Goal: Information Seeking & Learning: Learn about a topic

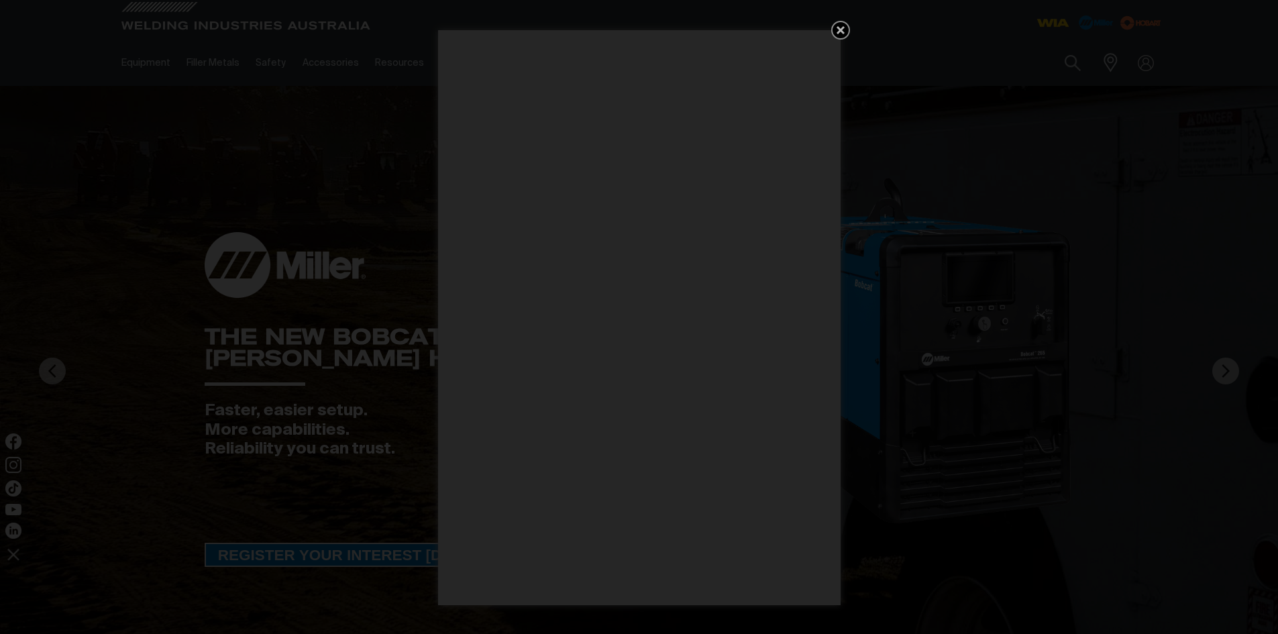
click at [840, 30] on icon "Get 5 WIA Welding Guides Free!" at bounding box center [841, 30] width 8 height 8
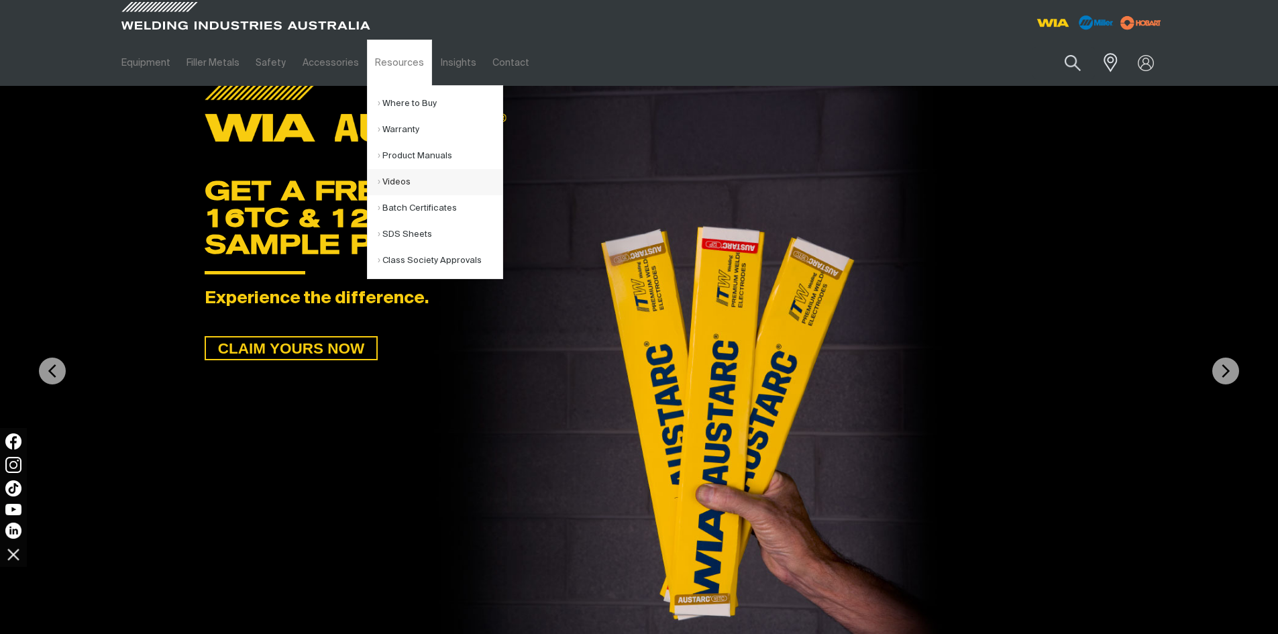
click at [396, 180] on link "Videos" at bounding box center [440, 182] width 125 height 26
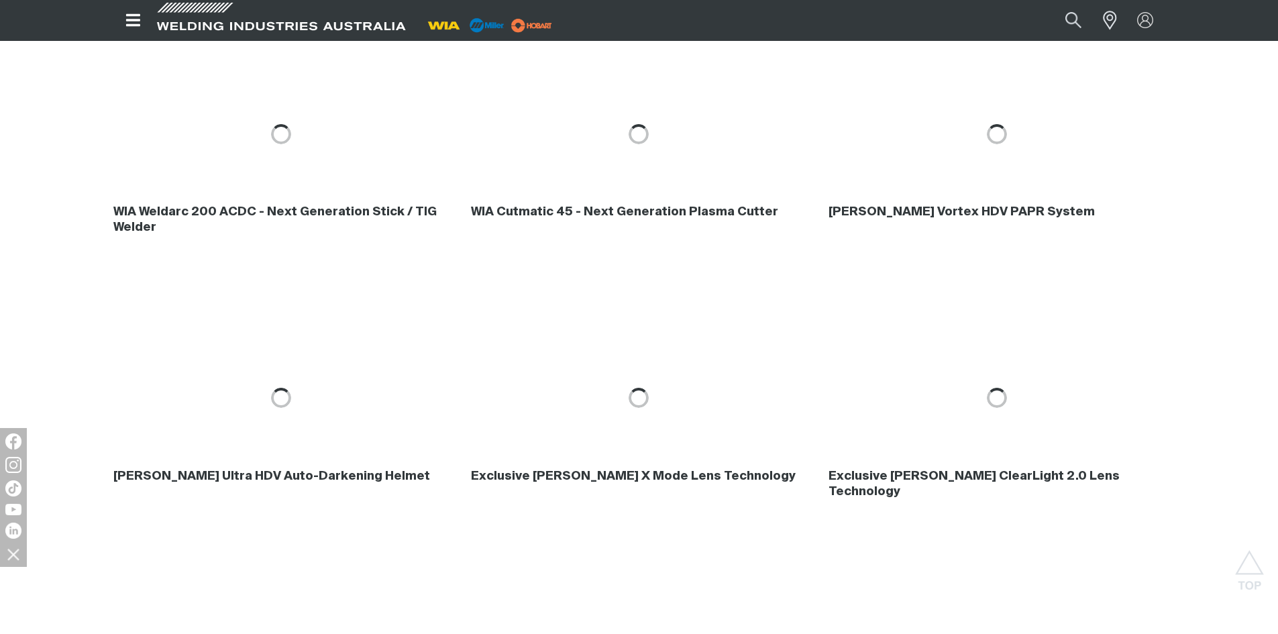
scroll to position [1208, 0]
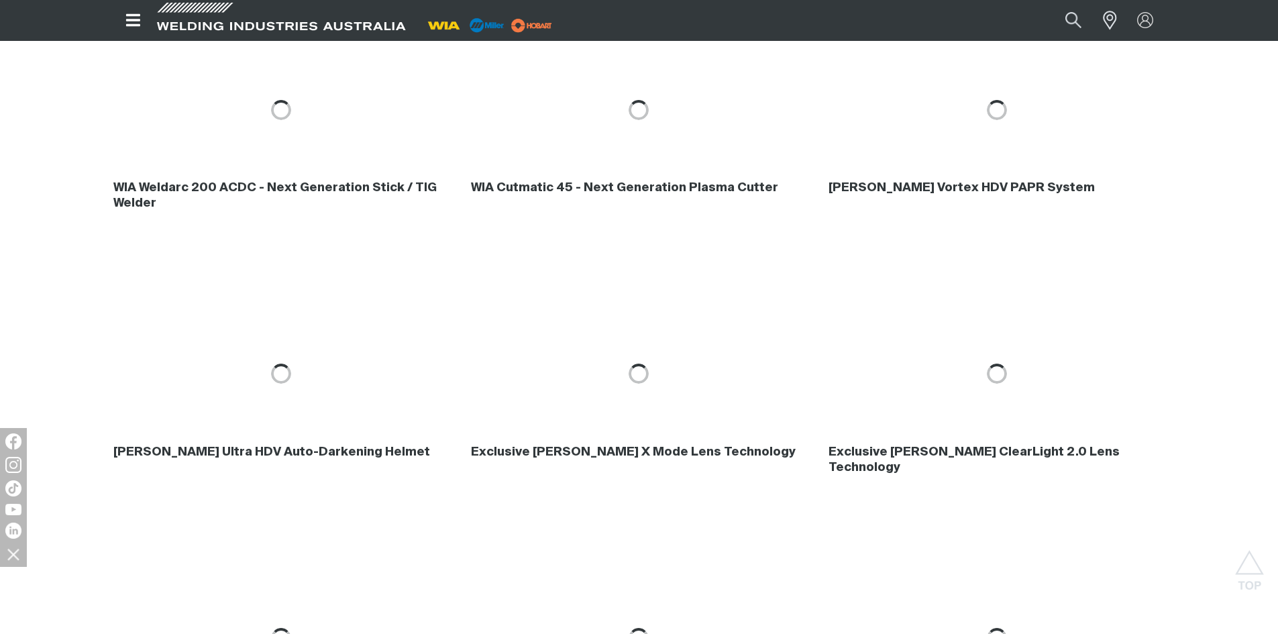
click at [1254, 411] on div "[PERSON_NAME] Ultra HDV Auto-Darkening Helmet Exclusive [PERSON_NAME] X Mode Le…" at bounding box center [639, 374] width 1278 height 264
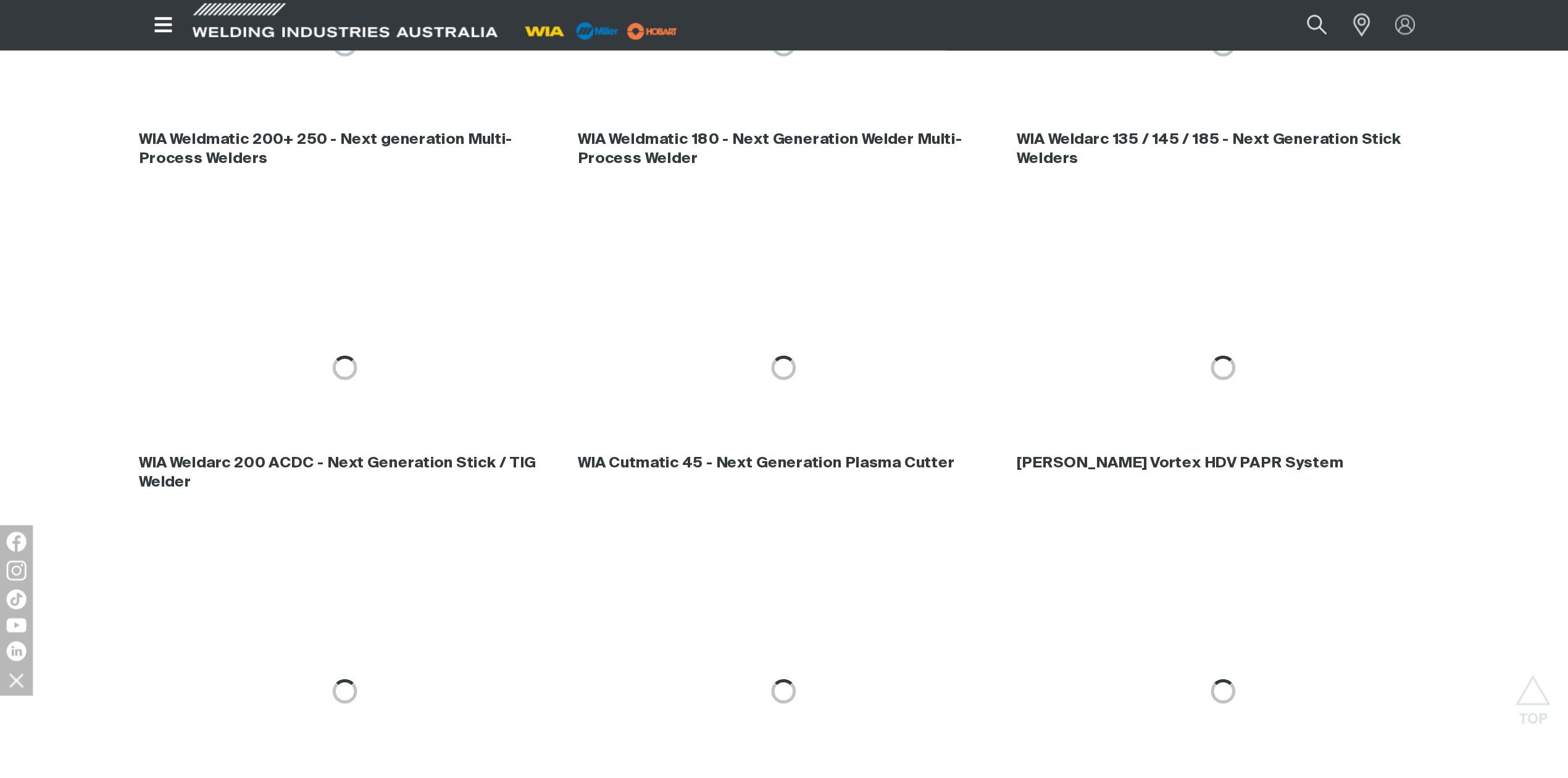
scroll to position [926, 0]
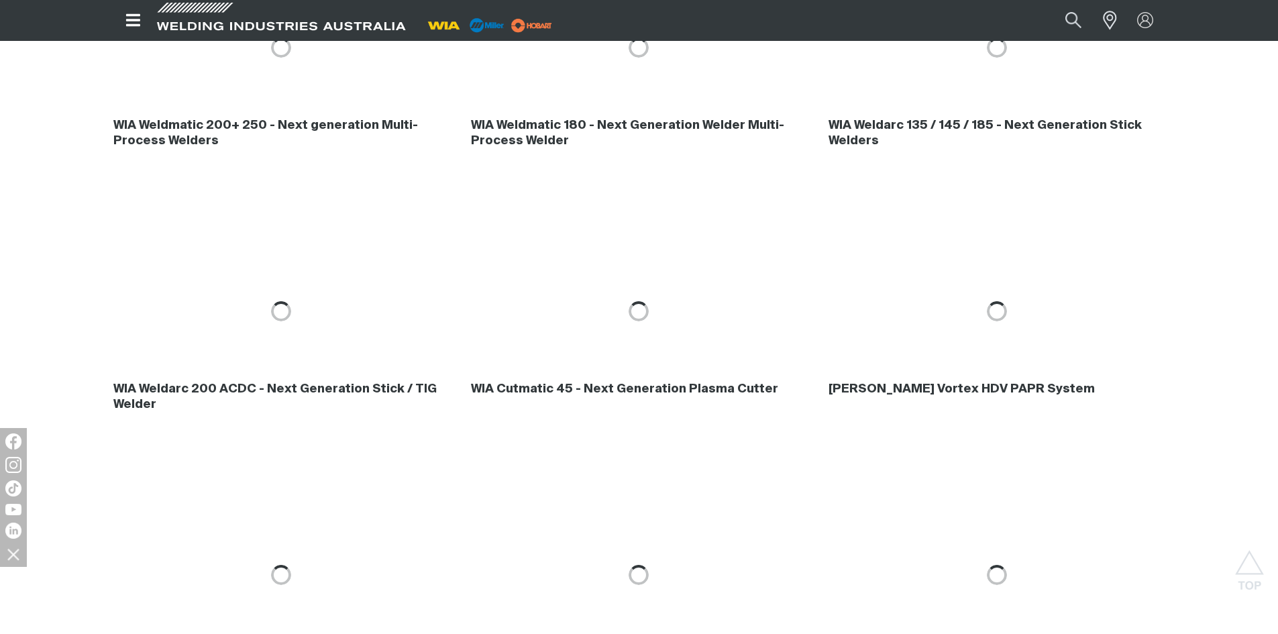
click at [1214, 315] on div "WIA Weldarc 200 ACDC - Next Generation Stick / TIG Welder WIA Cutmatic 45 - Nex…" at bounding box center [639, 311] width 1278 height 264
click at [941, 388] on h4 "[PERSON_NAME] Vortex HDV PAPR System" at bounding box center [962, 389] width 266 height 15
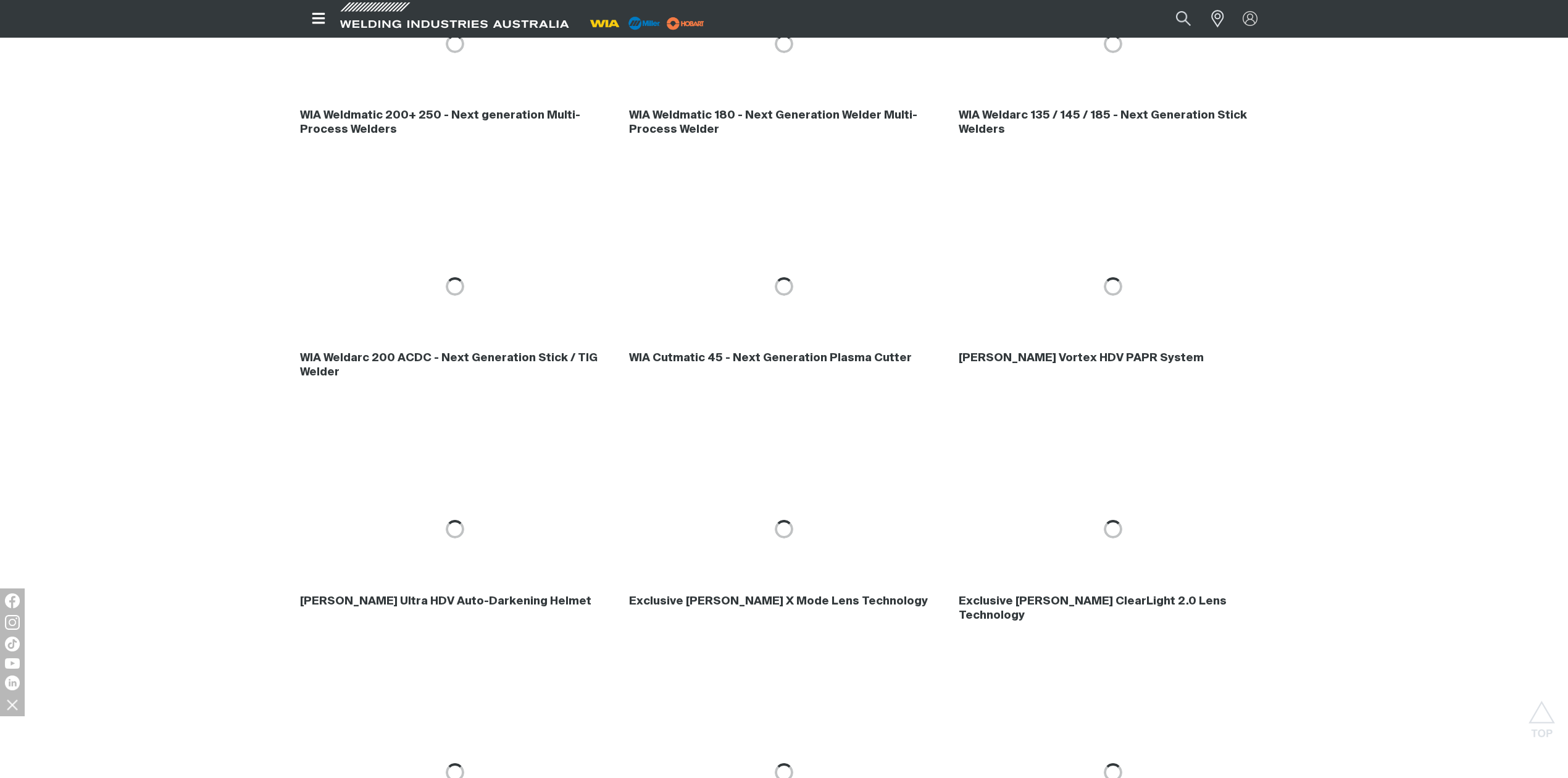
click at [1175, 436] on div "[PERSON_NAME] Ultra HDV Auto-Darkening Helmet Exclusive [PERSON_NAME] X Mode Le…" at bounding box center [784, 529] width 1568 height 243
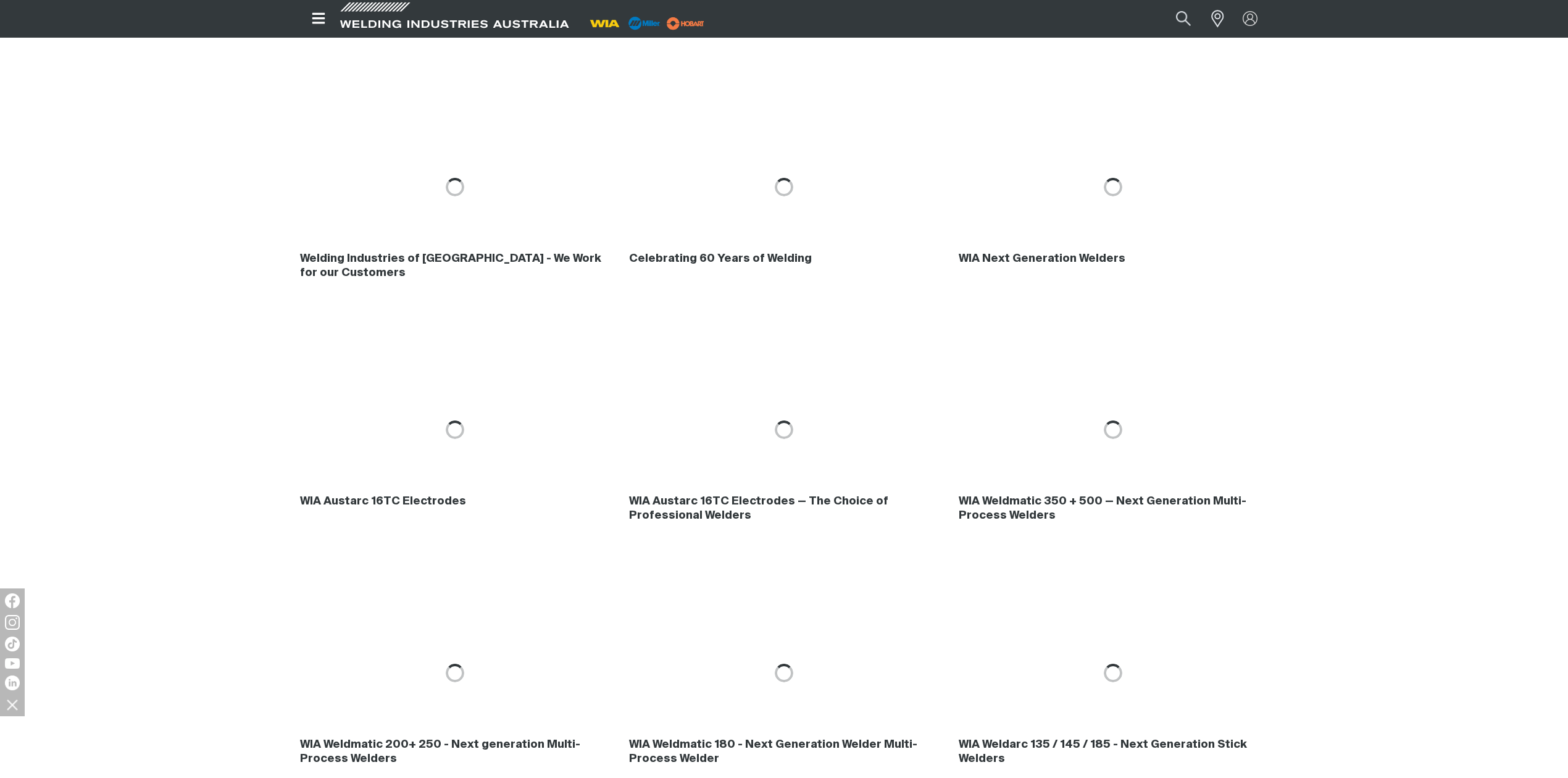
scroll to position [268, 0]
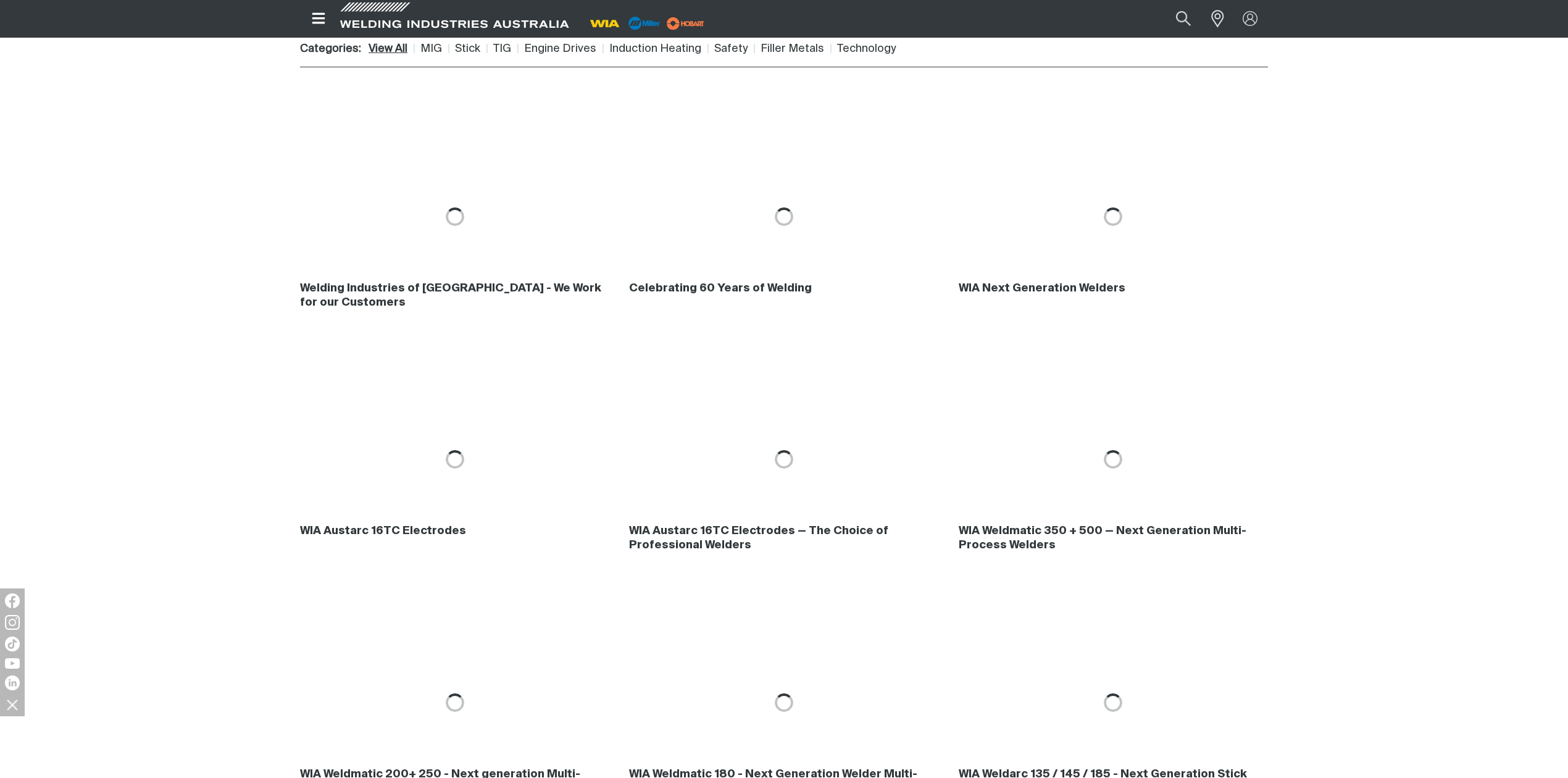
click at [178, 435] on div "WIA Austarc 16TC Electrodes WIA Austarc 16TC Electrodes — The Choice of Profess…" at bounding box center [784, 459] width 1568 height 243
drag, startPoint x: 1470, startPoint y: 415, endPoint x: 1349, endPoint y: 264, distance: 193.5
click at [1175, 415] on div "WIA Austarc 16TC Electrodes WIA Austarc 16TC Electrodes — The Choice of Profess…" at bounding box center [784, 459] width 1568 height 243
click at [1175, 463] on div "WIA Austarc 16TC Electrodes WIA Austarc 16TC Electrodes — The Choice of Profess…" at bounding box center [784, 459] width 1568 height 243
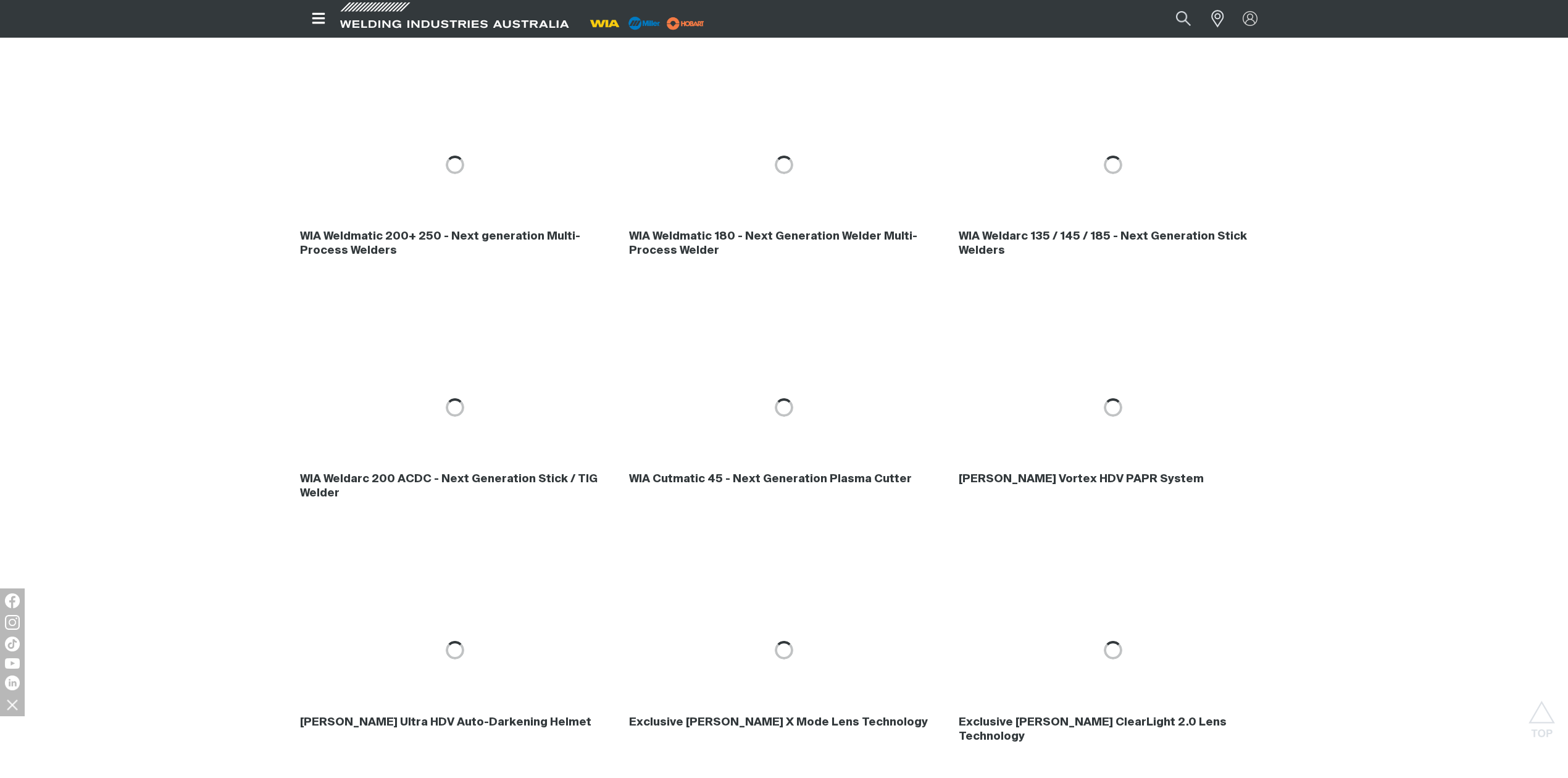
scroll to position [843, 0]
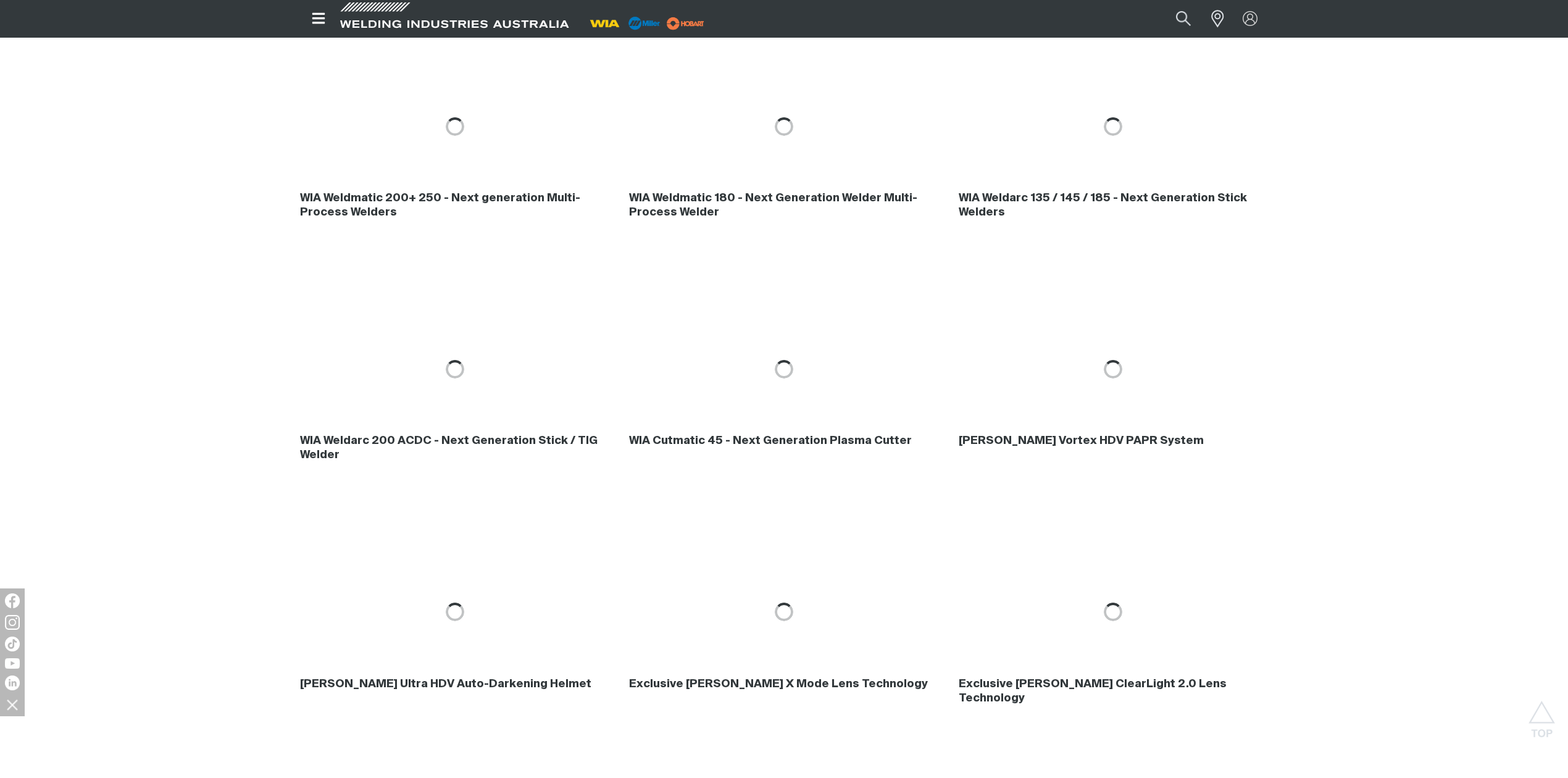
click at [1175, 482] on div "WIA Weldarc 200 ACDC - Next Generation Stick / TIG Welder WIA Cutmatic 45 - Nex…" at bounding box center [784, 369] width 1568 height 243
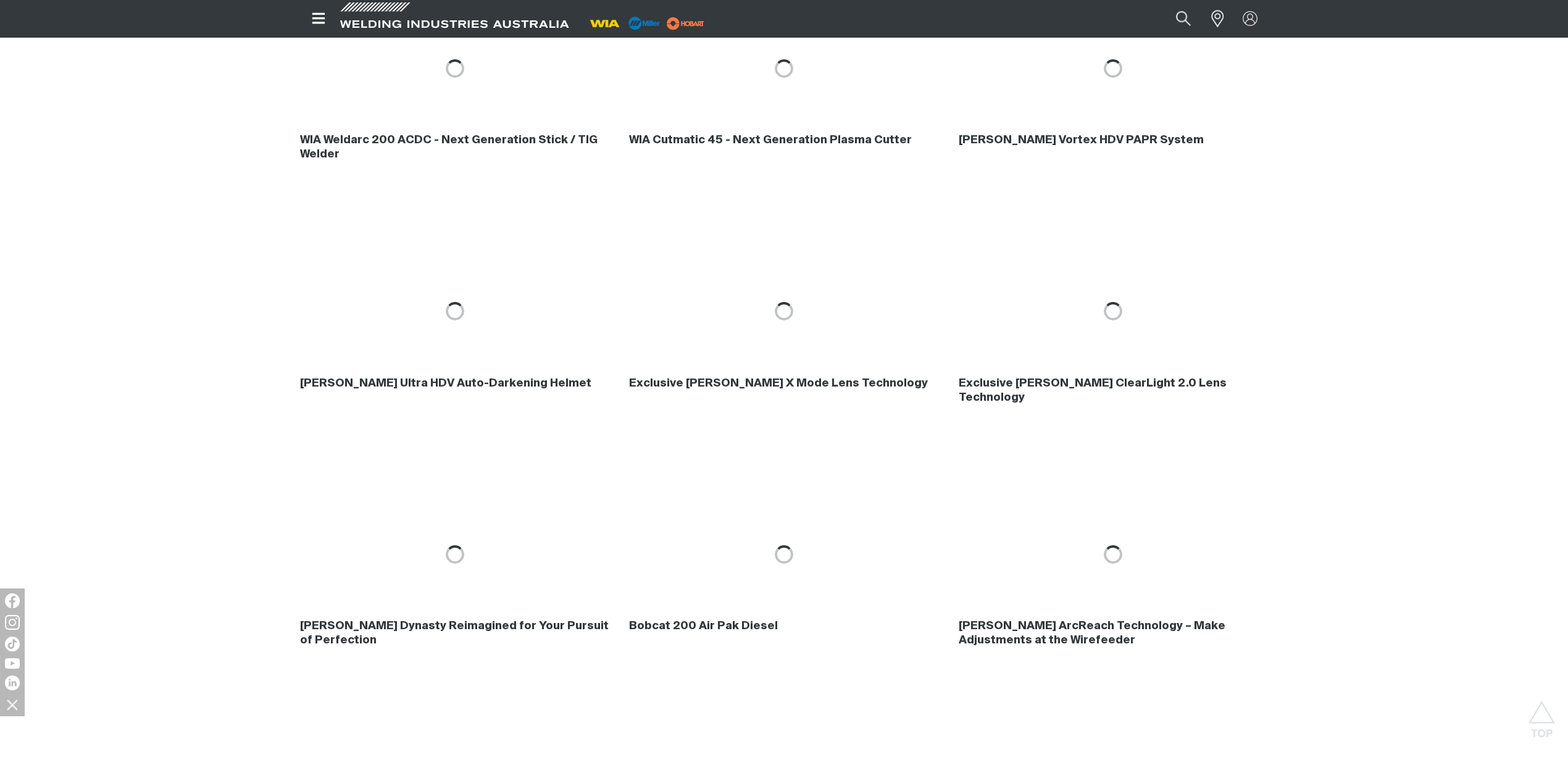
scroll to position [1174, 0]
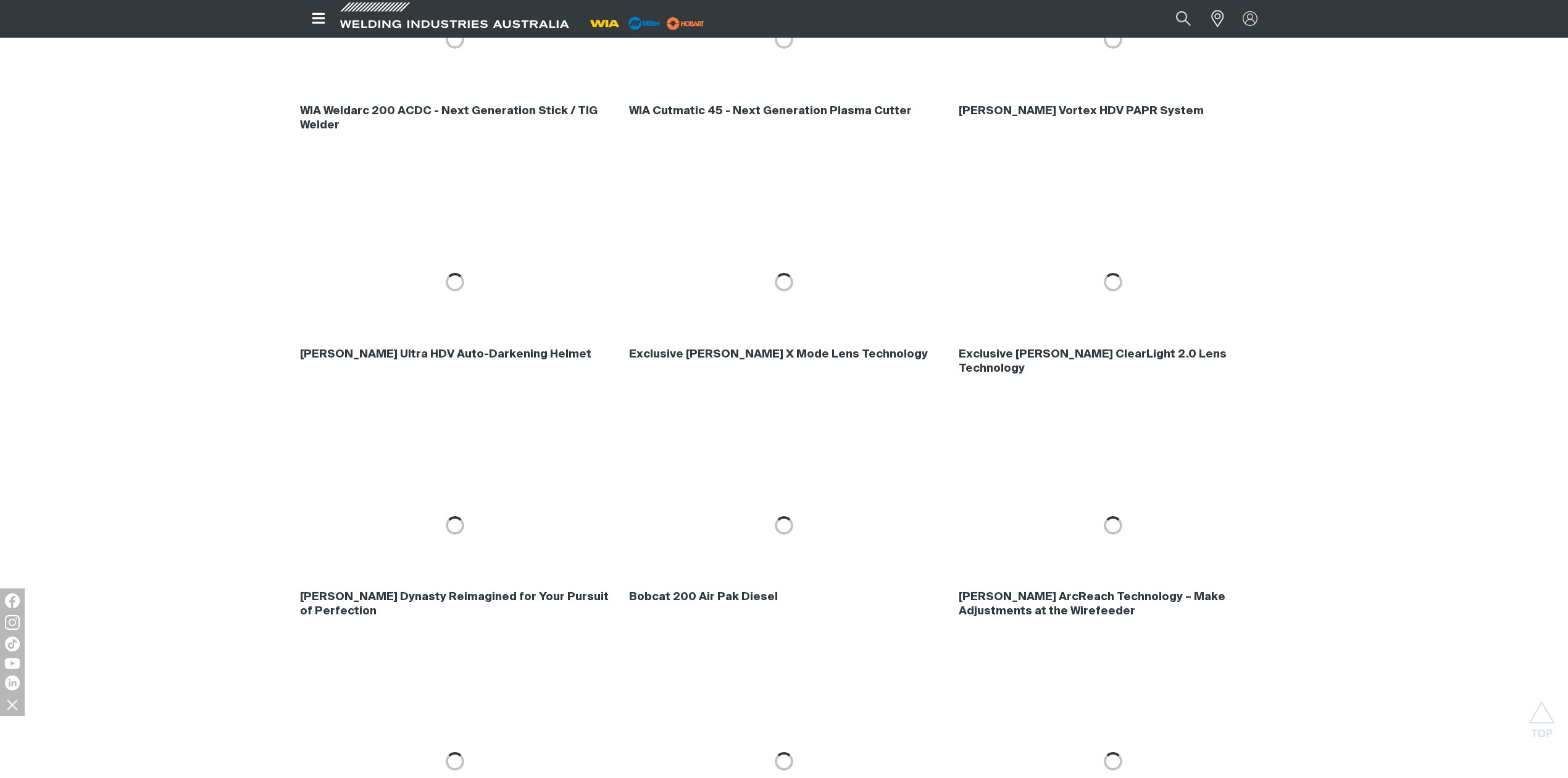
click at [1175, 538] on div "[PERSON_NAME] Dynasty Reimagined for Your Pursuit of Perfection Bobcat 200 Air …" at bounding box center [784, 526] width 1568 height 243
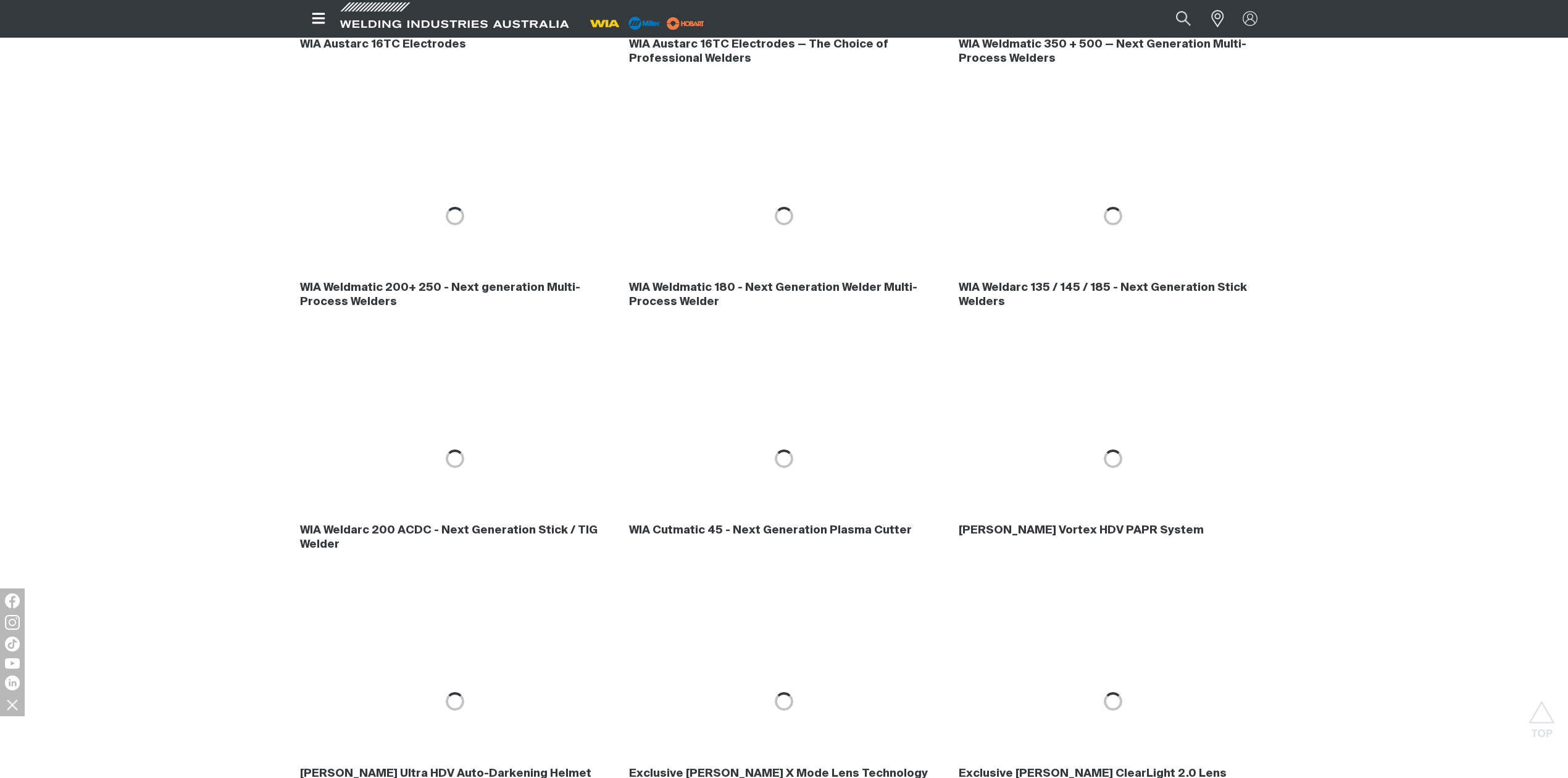
scroll to position [679, 0]
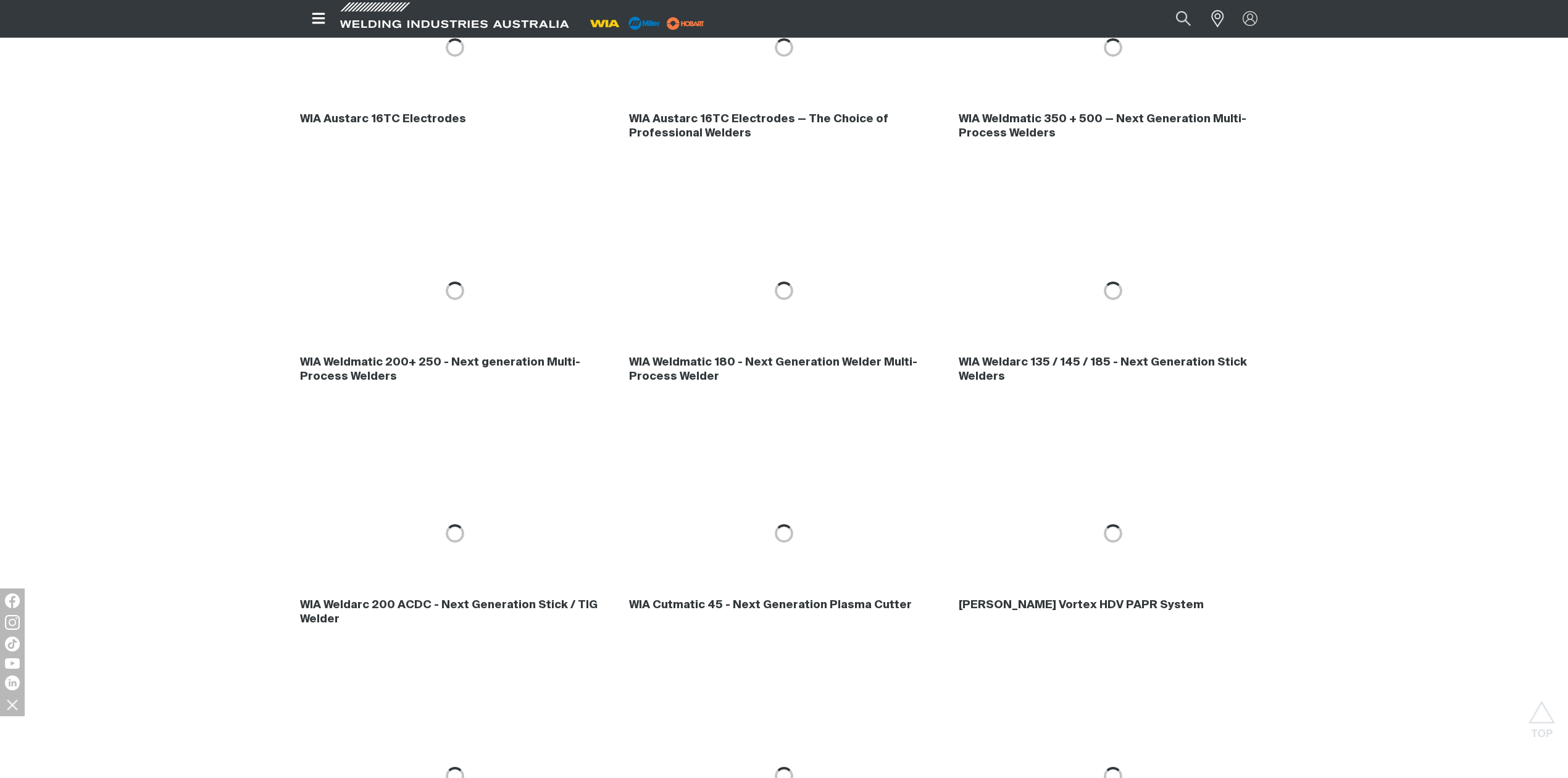
click at [1175, 358] on div "WIA Weldmatic 200+ 250 - Next generation Multi-Process Welders WIA Weldmatic 18…" at bounding box center [784, 291] width 1568 height 243
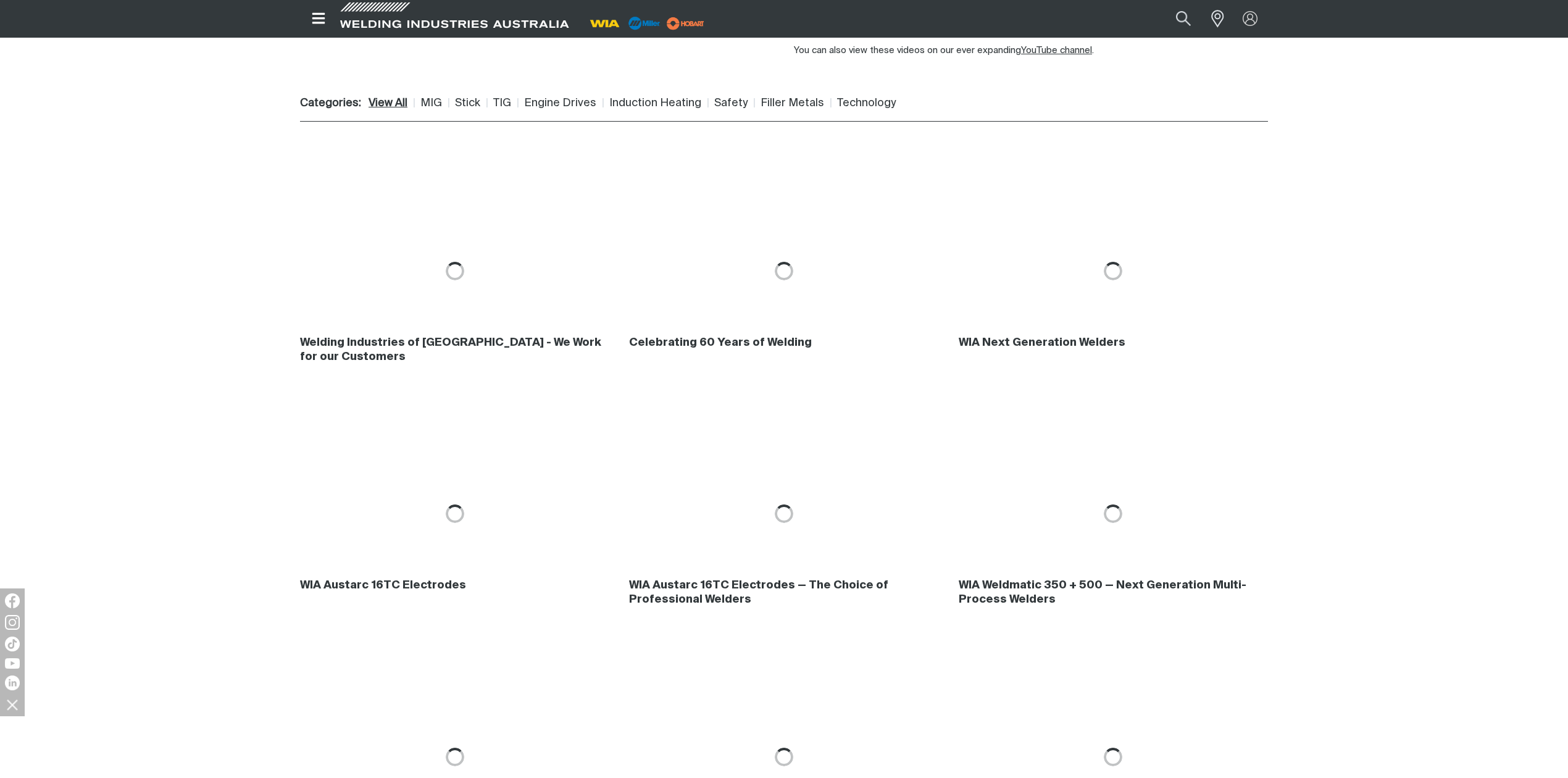
scroll to position [102, 0]
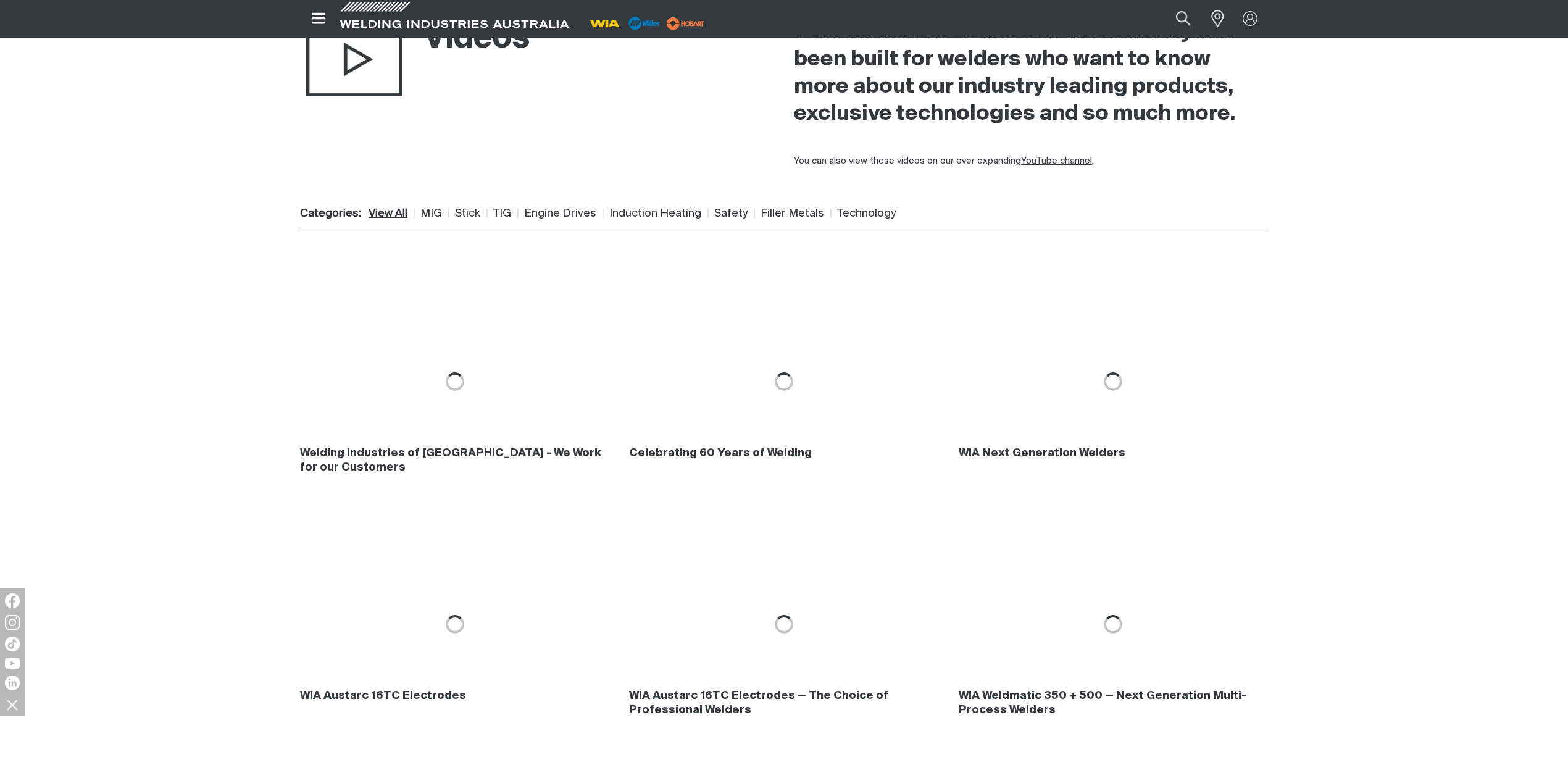
click at [221, 394] on div "Welding Industries of [GEOGRAPHIC_DATA] - We Work for our Customers Celebrating…" at bounding box center [784, 381] width 1568 height 243
click at [564, 215] on link "Engine Drives" at bounding box center [560, 214] width 72 height 11
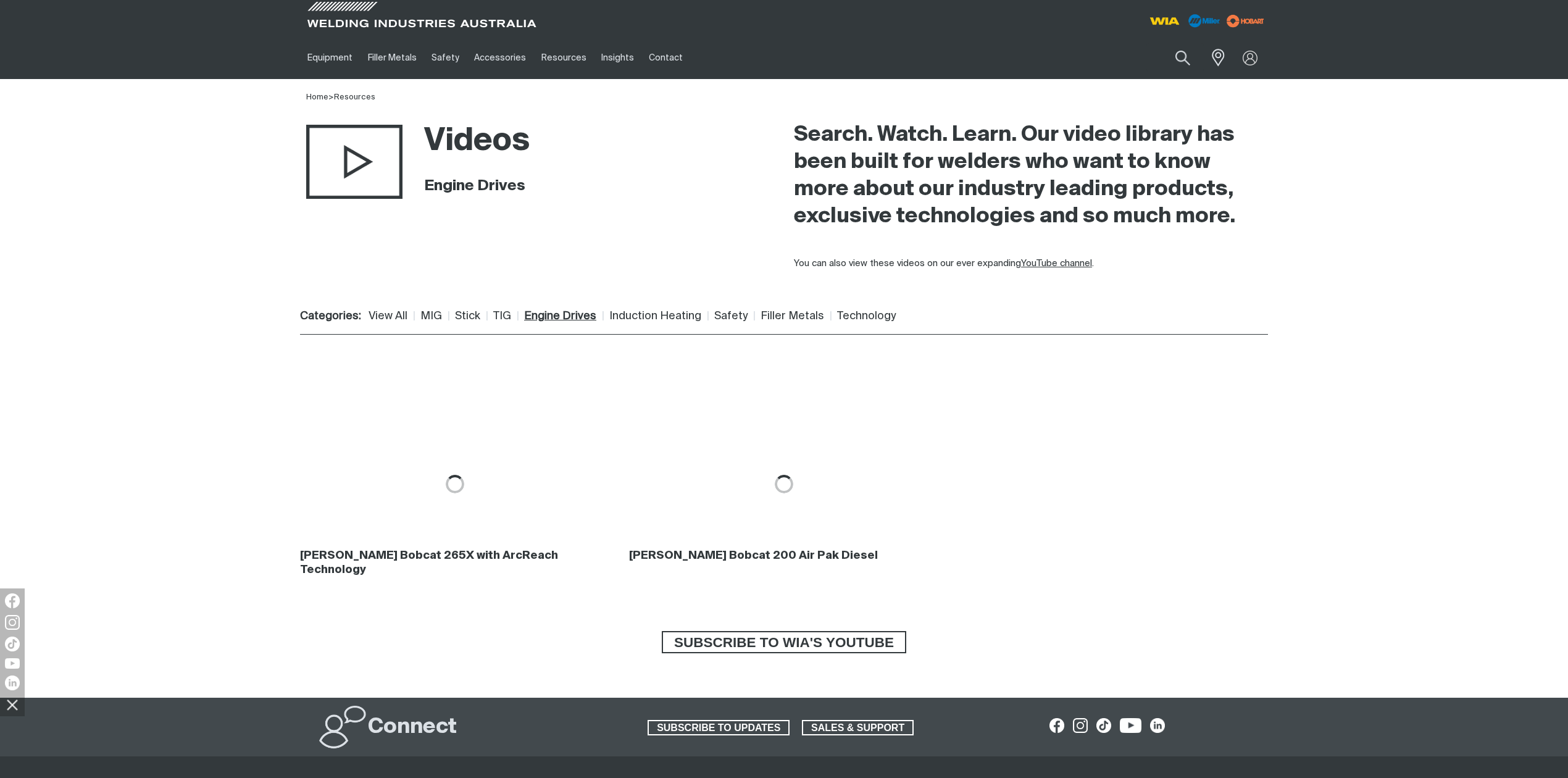
click at [160, 443] on div "[PERSON_NAME] Bobcat 265X with ArcReach Technology [PERSON_NAME] Bobcat 200 Air…" at bounding box center [784, 484] width 1568 height 243
click at [1081, 536] on div at bounding box center [1113, 484] width 309 height 243
click at [1169, 500] on div at bounding box center [1113, 484] width 309 height 243
click at [1175, 62] on button "Search products" at bounding box center [1183, 58] width 50 height 35
click at [1112, 52] on input "Search" at bounding box center [1108, 58] width 190 height 28
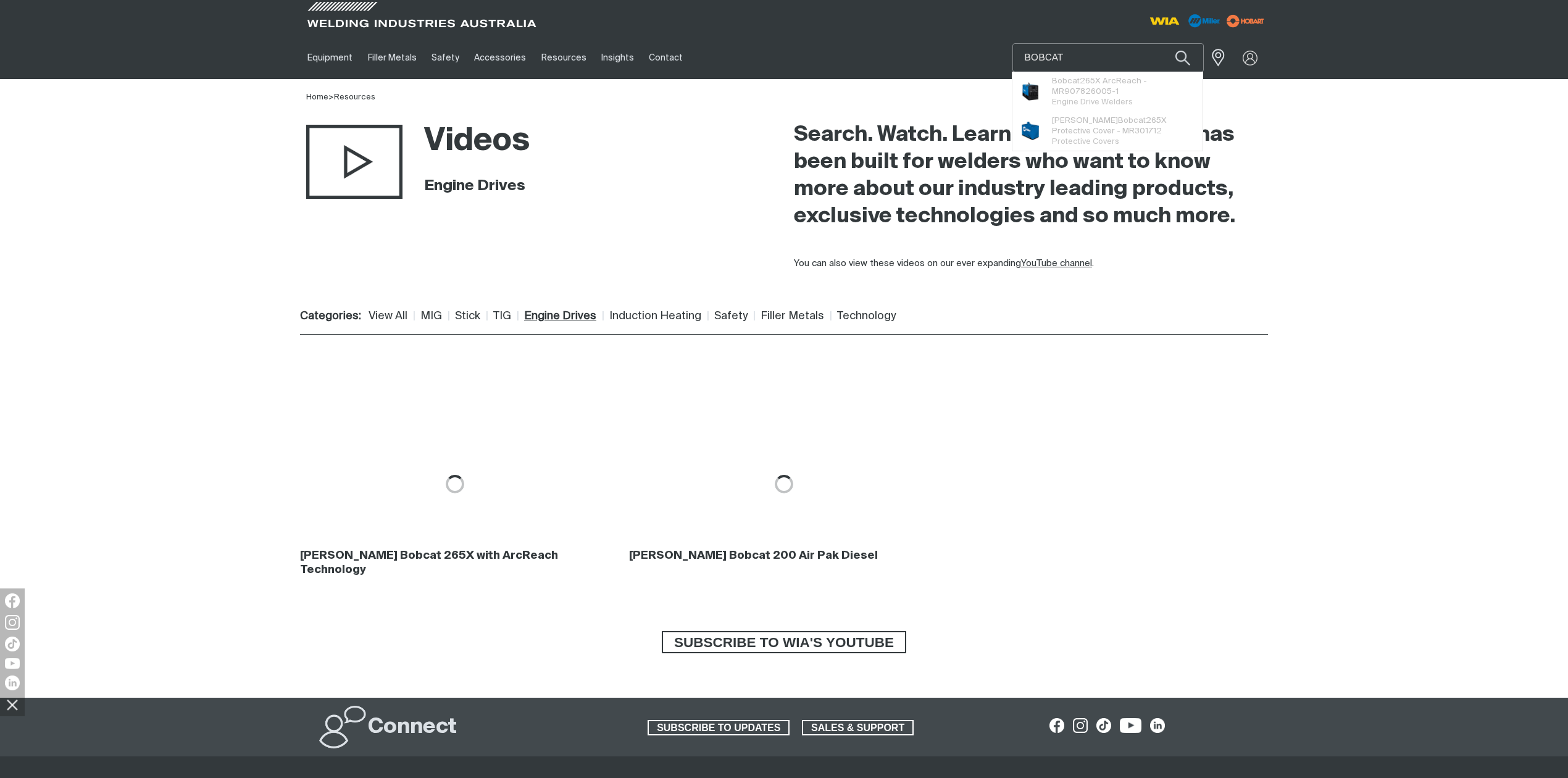
type input "BOBCAT"
click at [1162, 43] on button "Search products" at bounding box center [1183, 58] width 42 height 29
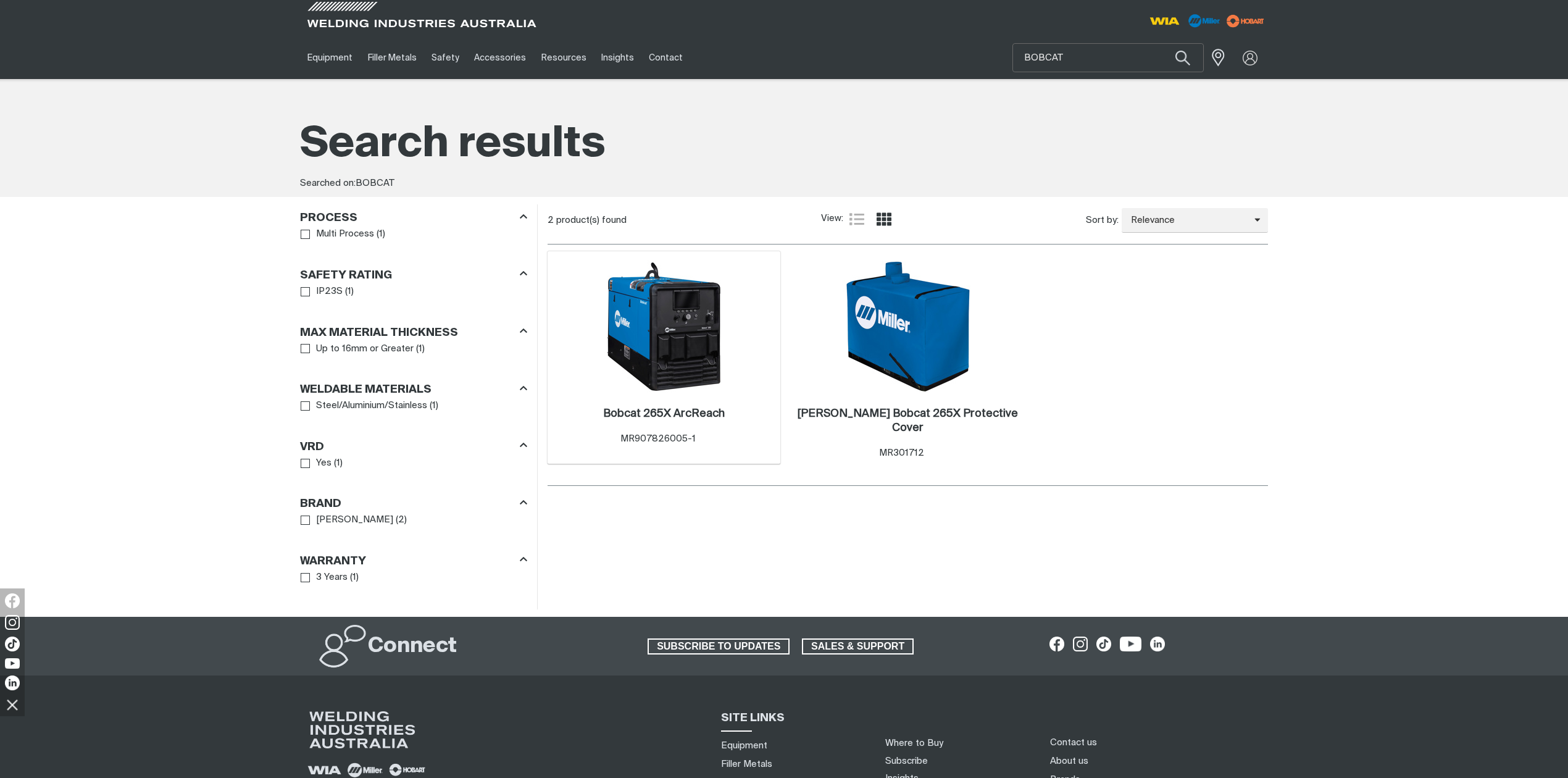
click at [693, 336] on img at bounding box center [663, 327] width 133 height 133
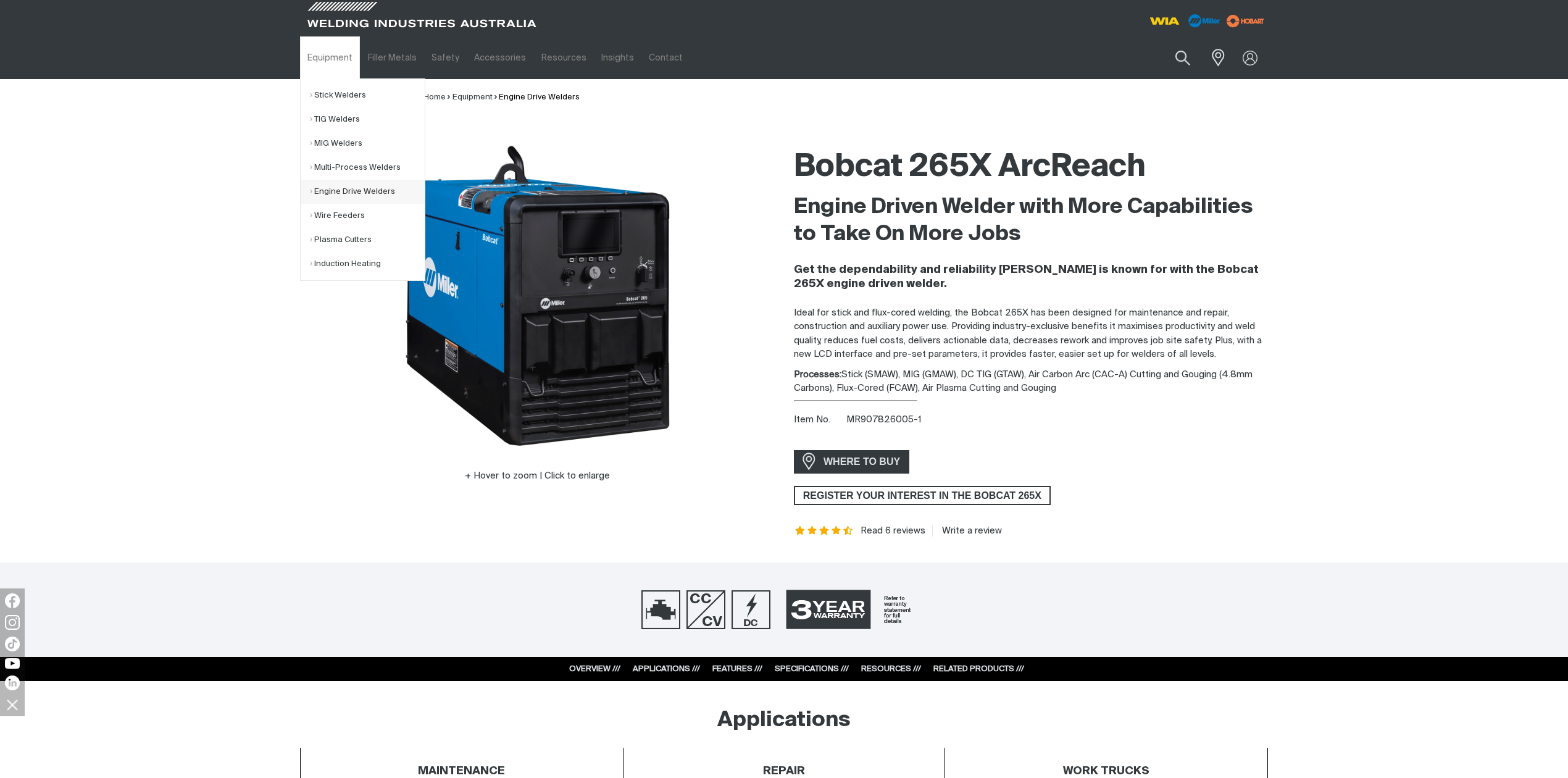
click at [335, 191] on link "Engine Drive Welders" at bounding box center [367, 192] width 115 height 24
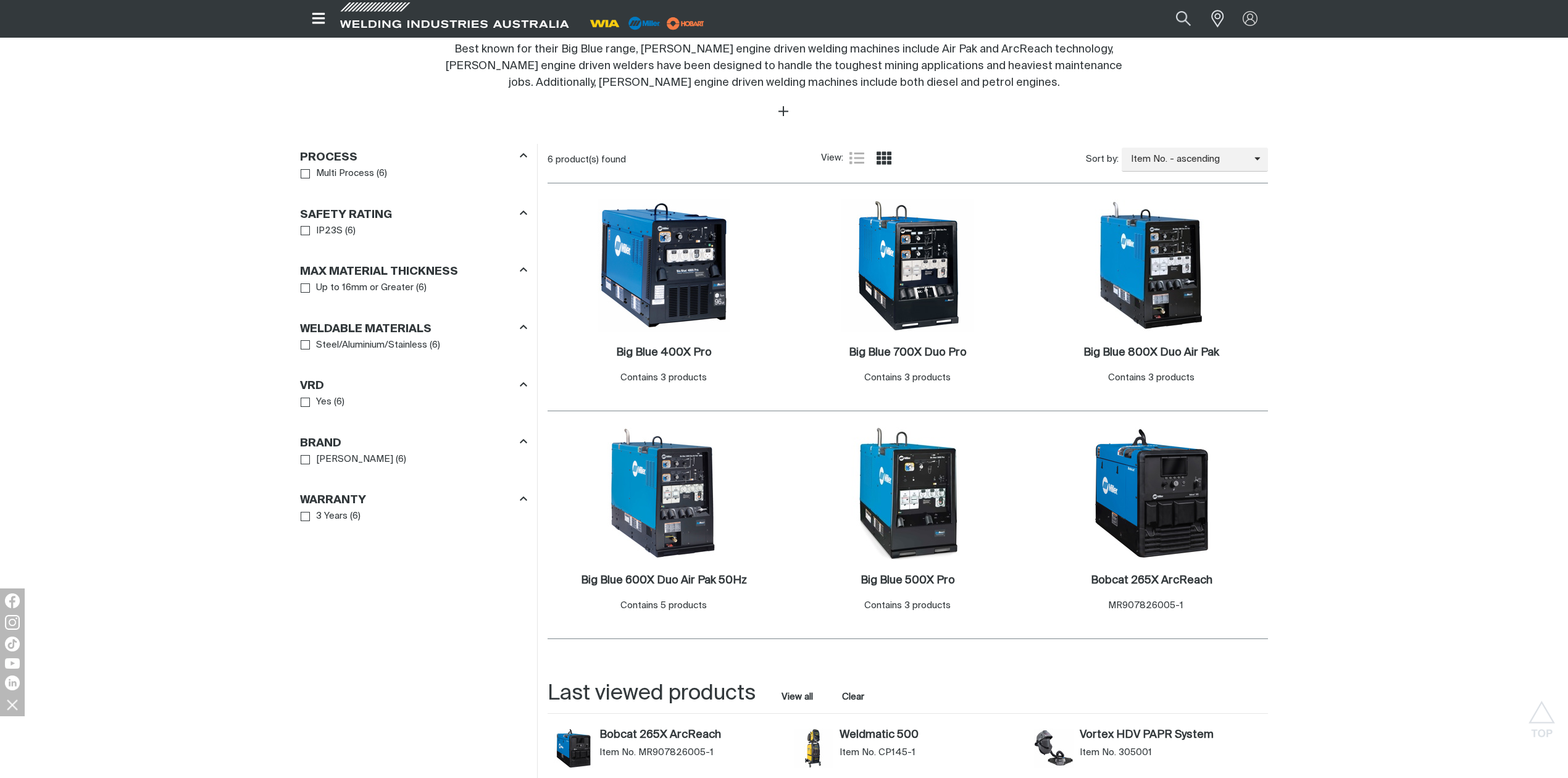
scroll to position [494, 0]
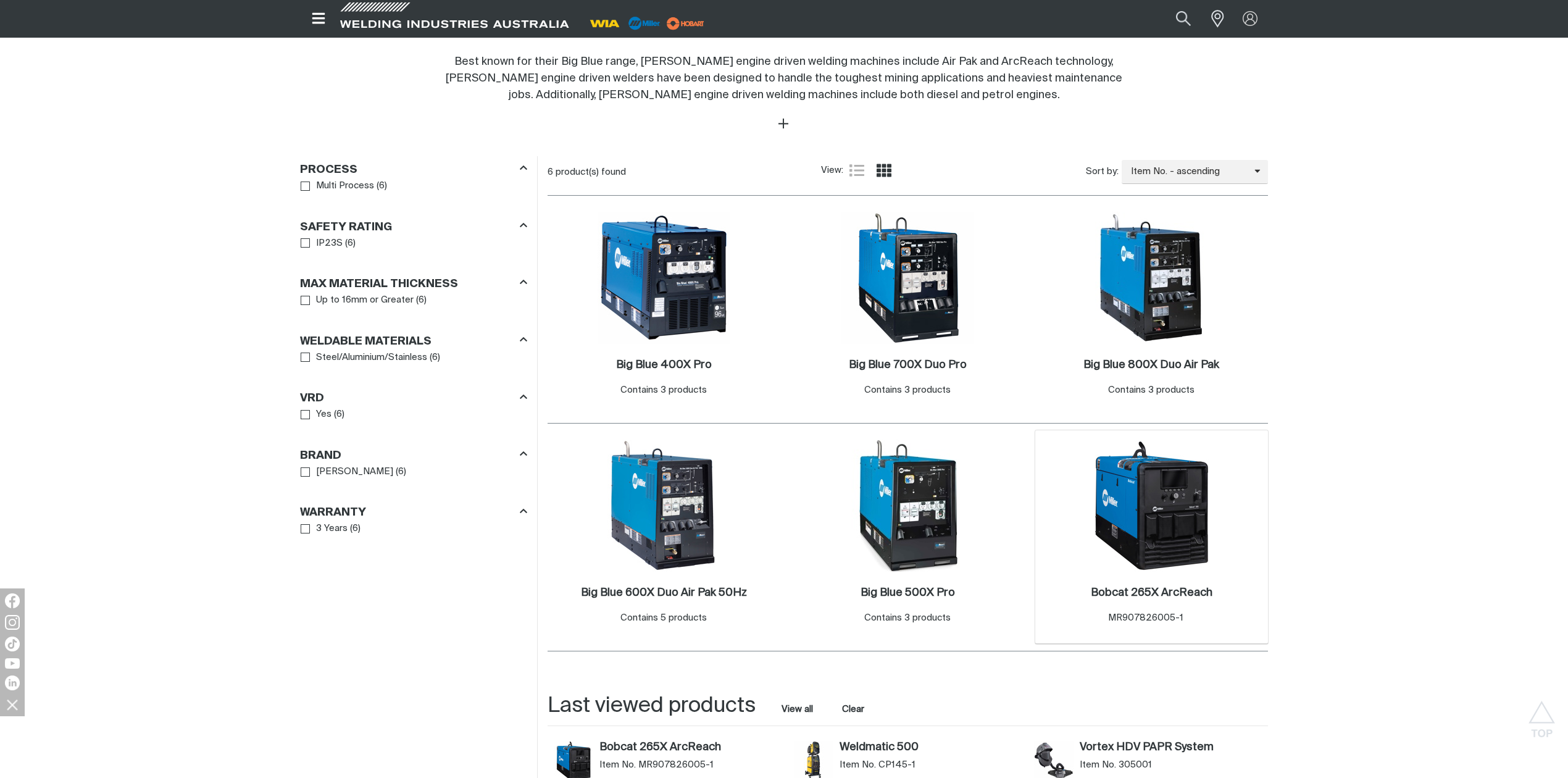
click at [1152, 514] on img at bounding box center [1151, 506] width 133 height 133
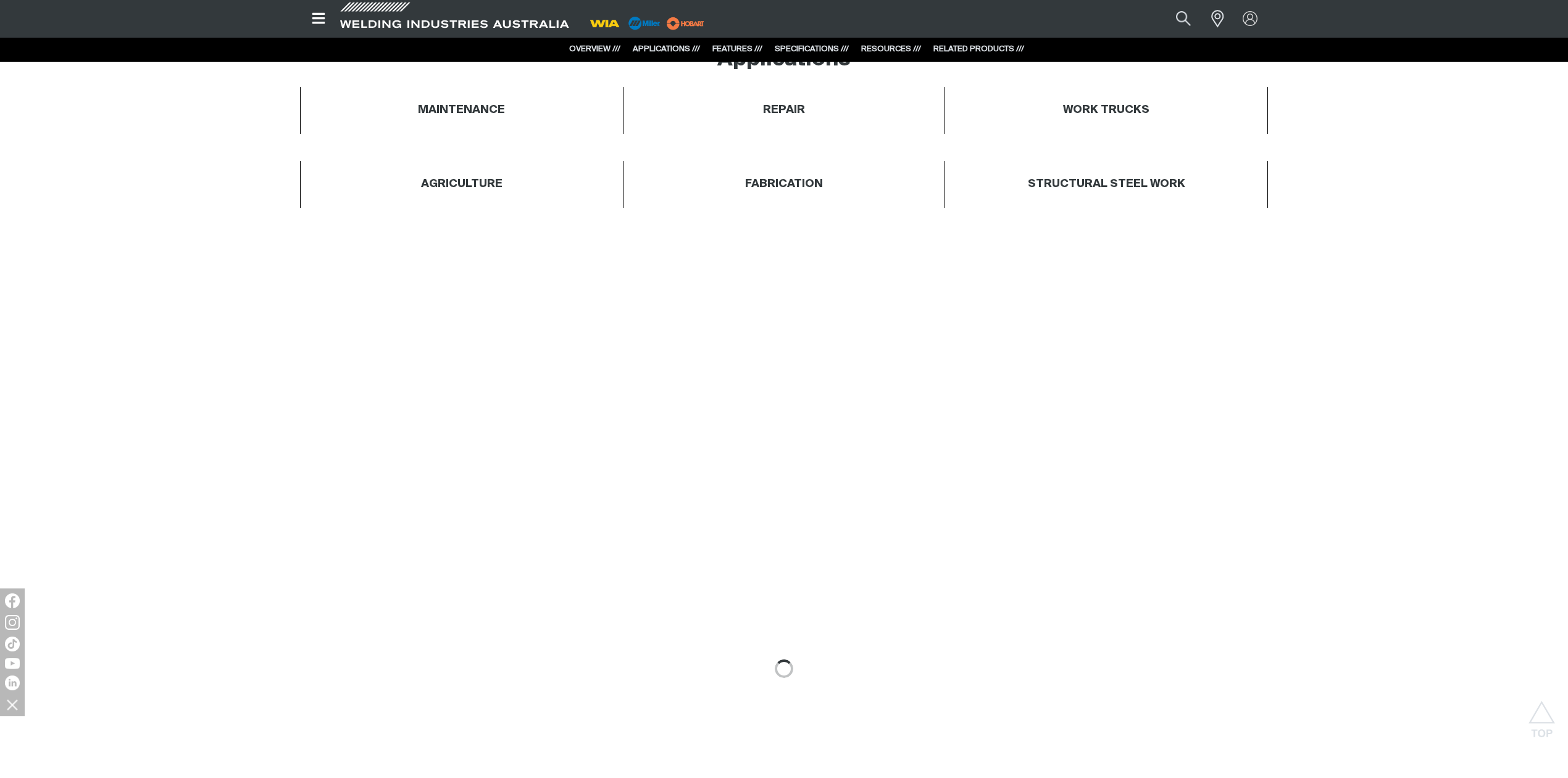
scroll to position [823, 0]
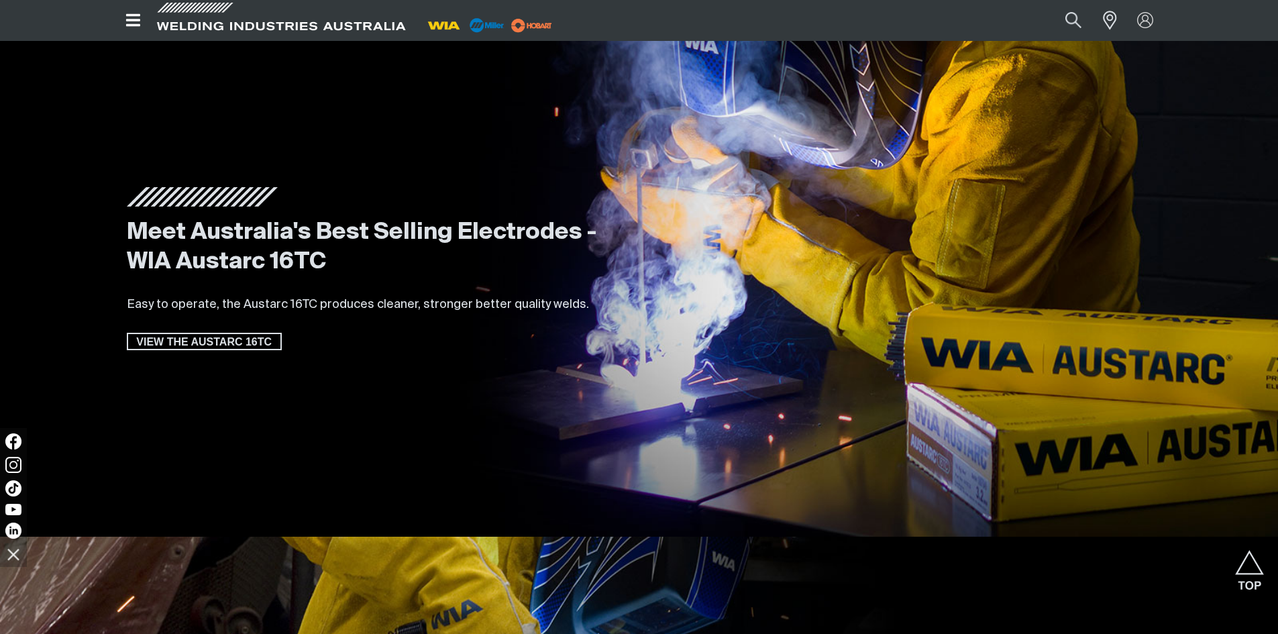
scroll to position [2214, 0]
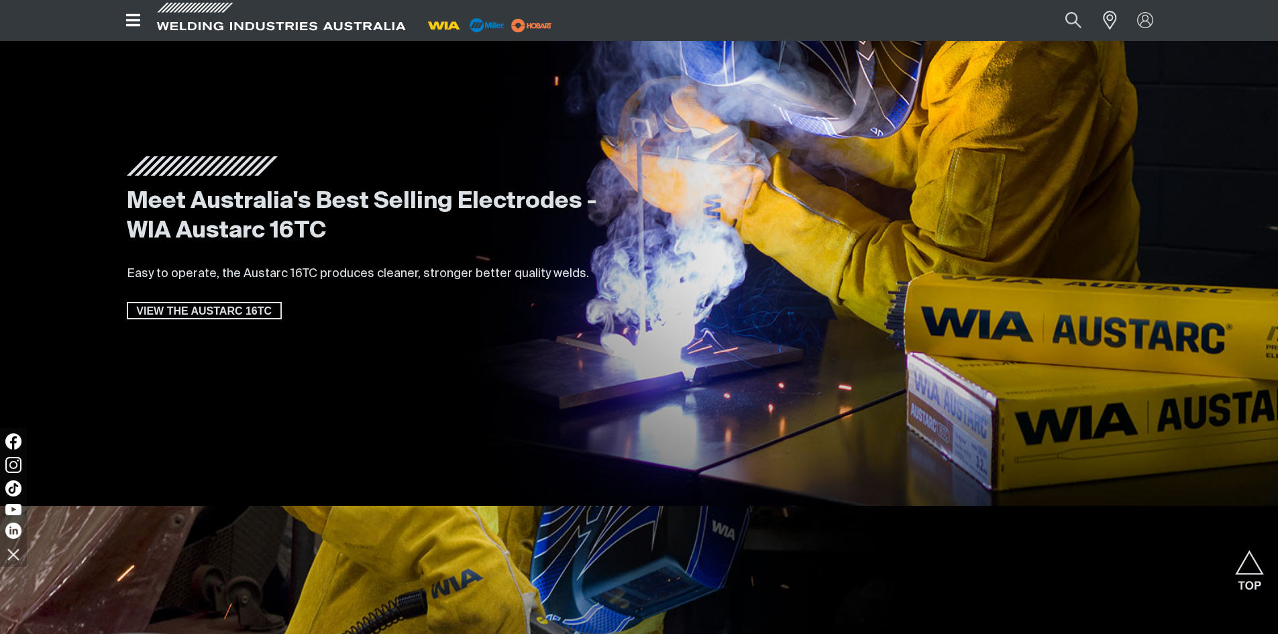
click at [1130, 494] on div at bounding box center [907, 237] width 515 height 537
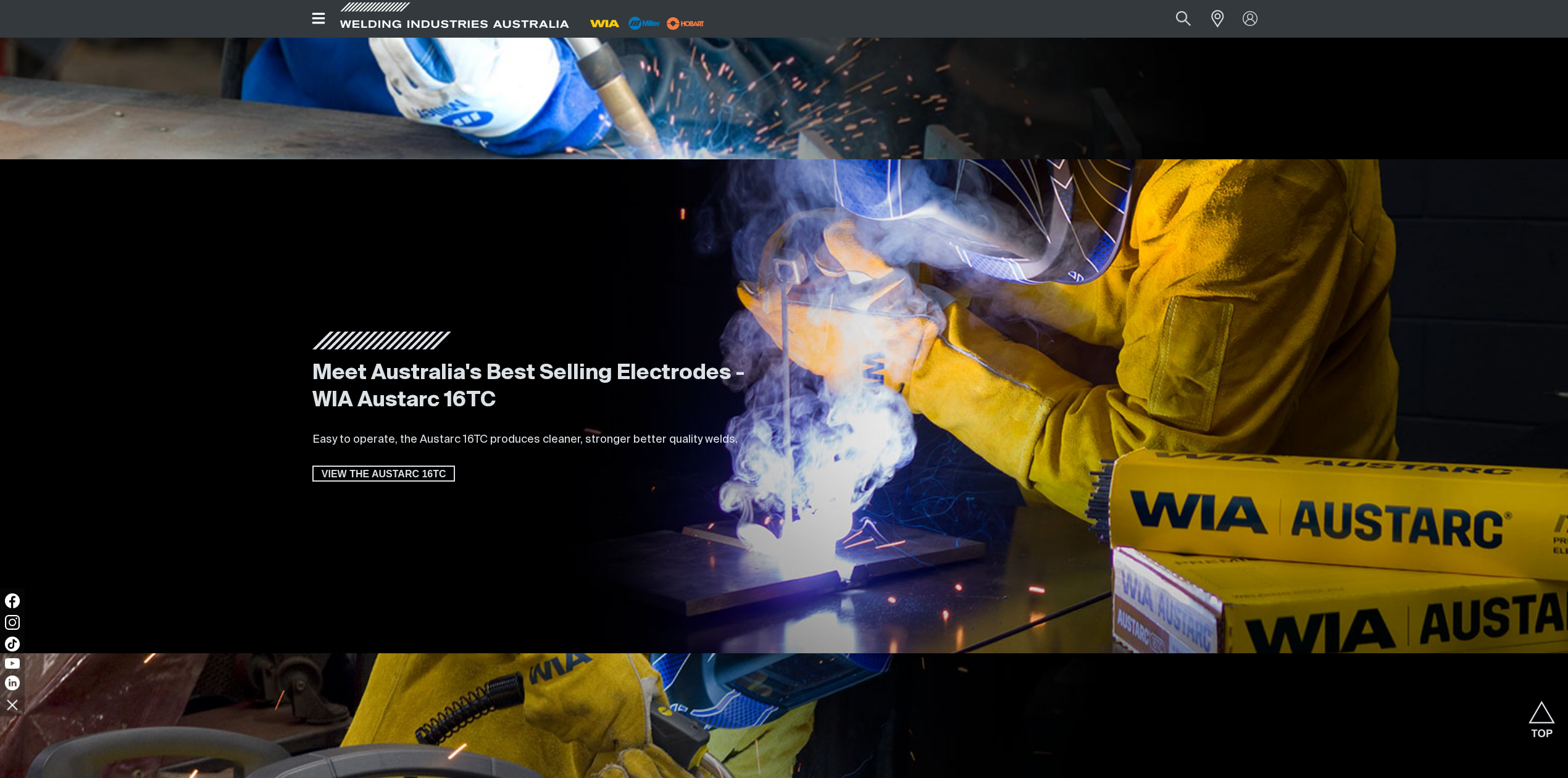
scroll to position [1972, 0]
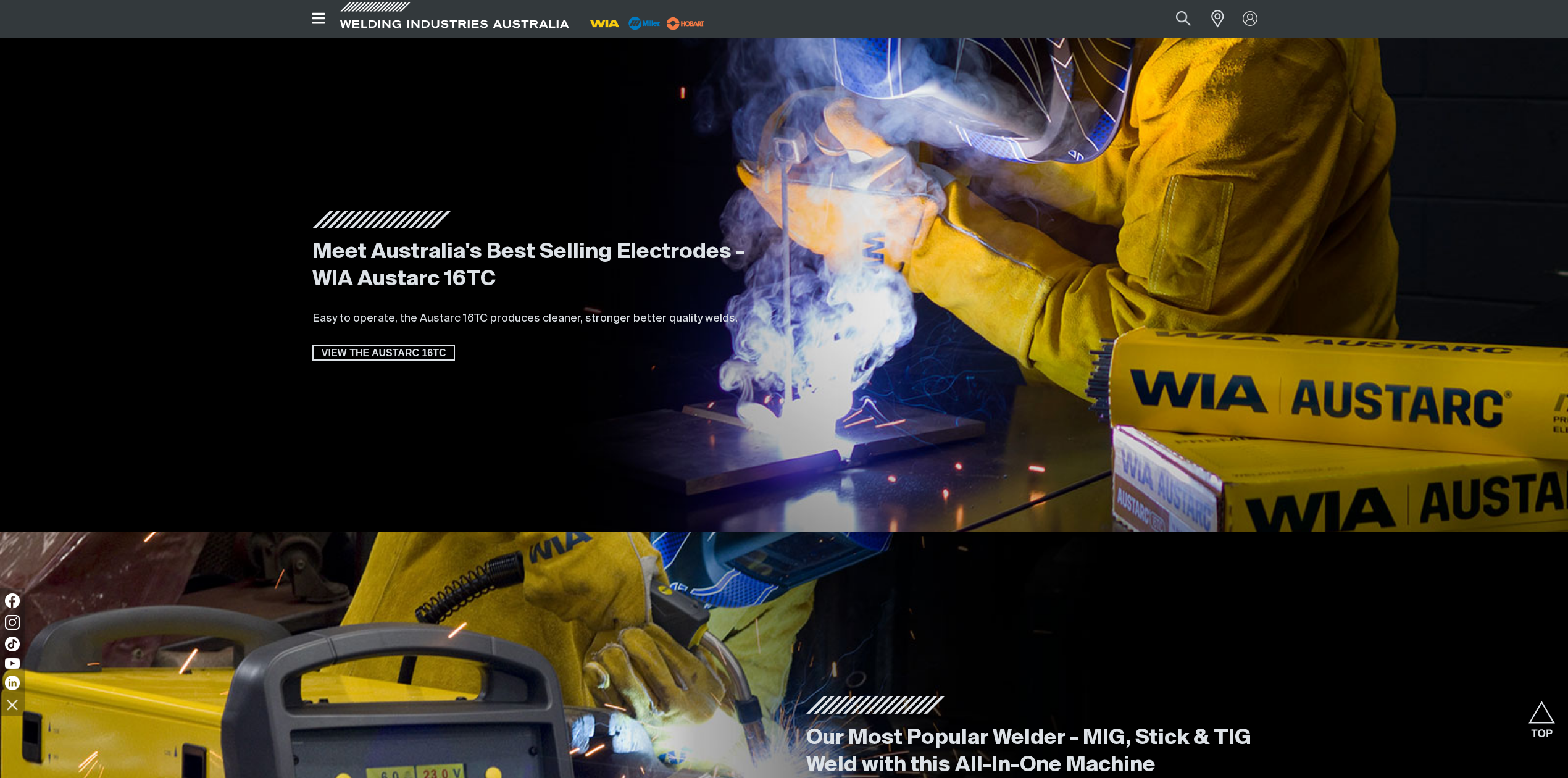
click at [1175, 583] on div "Our Most Popular Welder - MIG, Stick & TIG Weld with this All-In-One Machine Fe…" at bounding box center [1031, 779] width 494 height 494
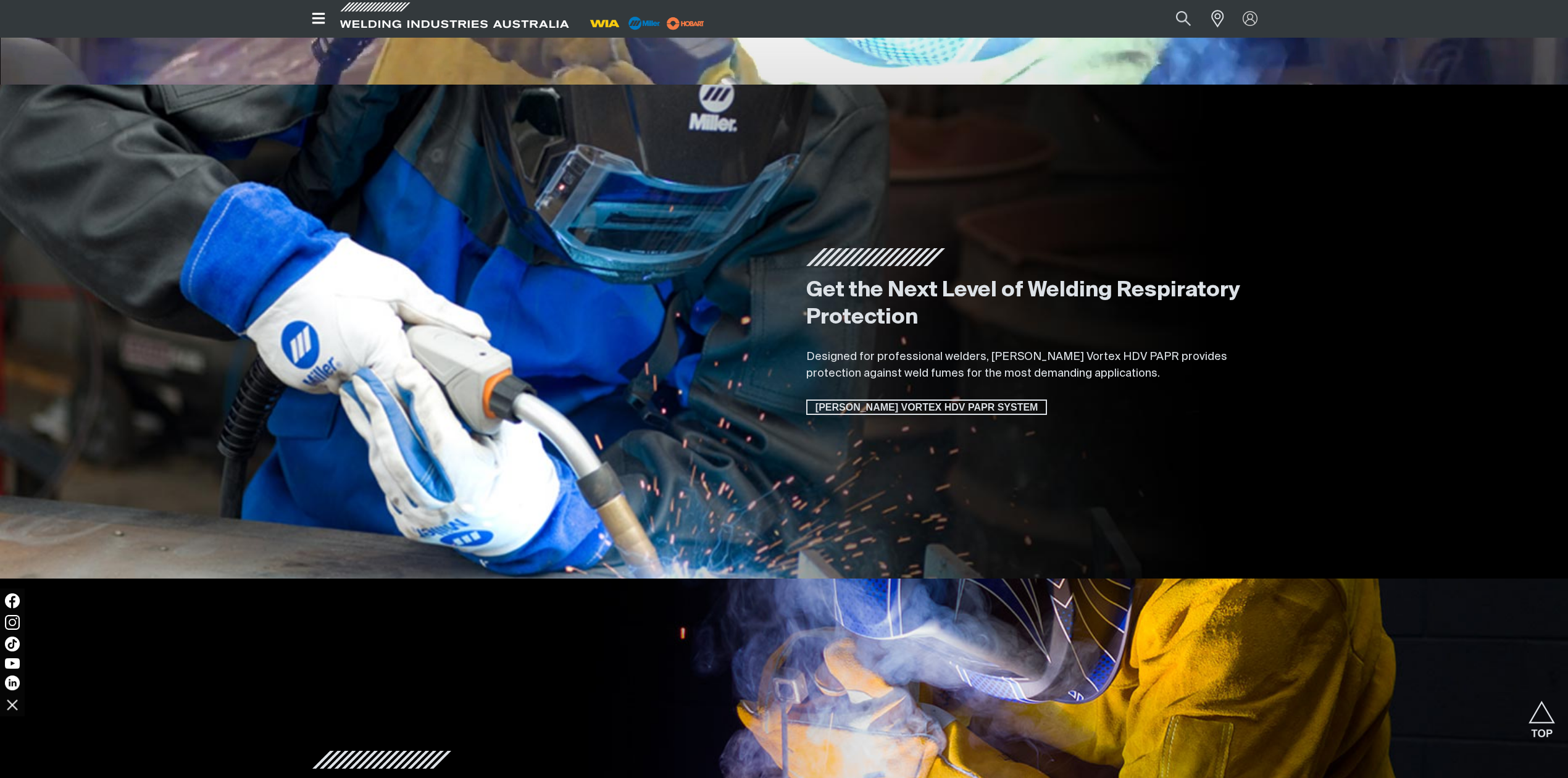
scroll to position [1395, 0]
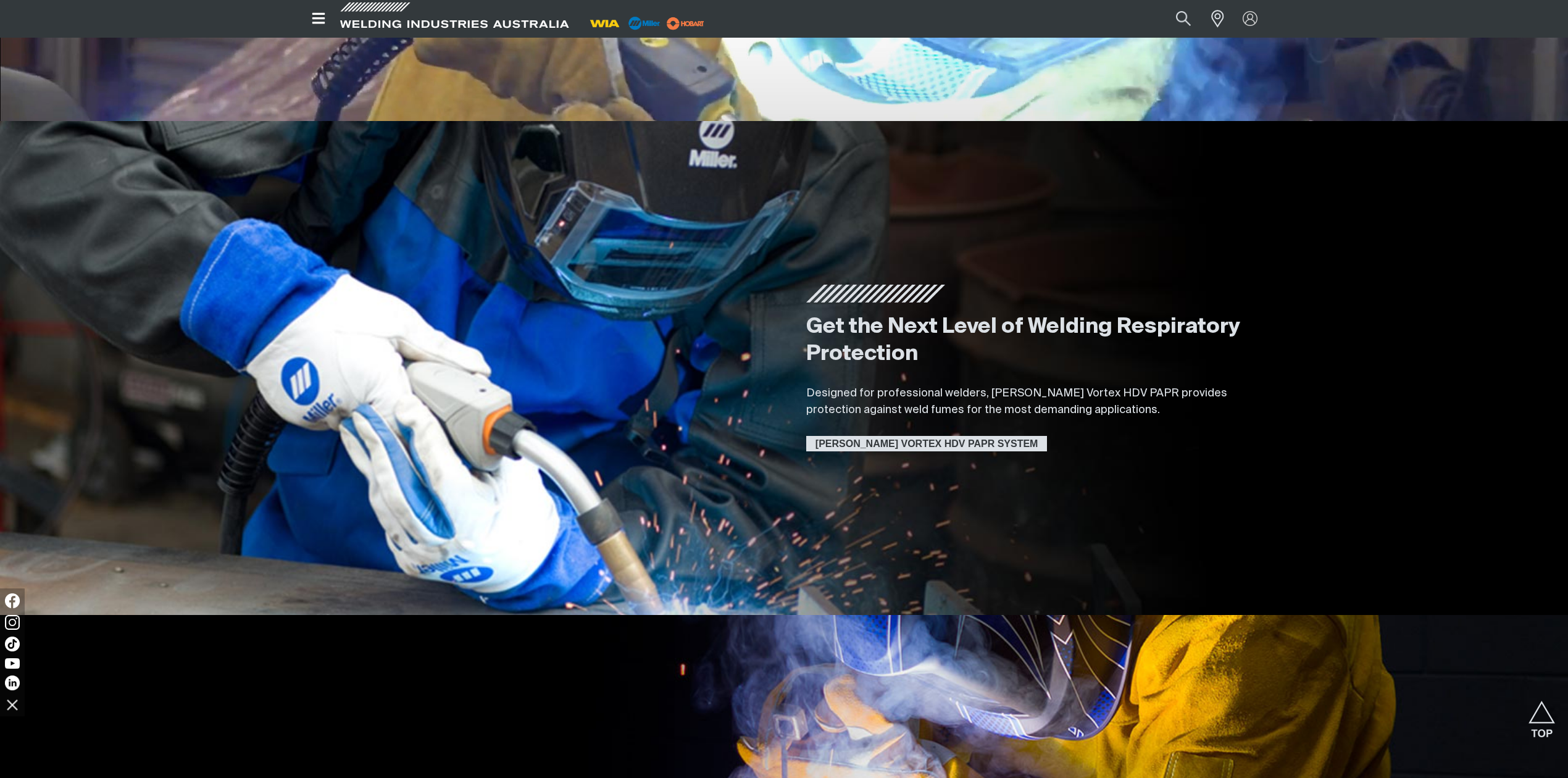
click at [940, 440] on span "[PERSON_NAME] VORTEX HDV PAPR SYSTEM" at bounding box center [927, 444] width 238 height 16
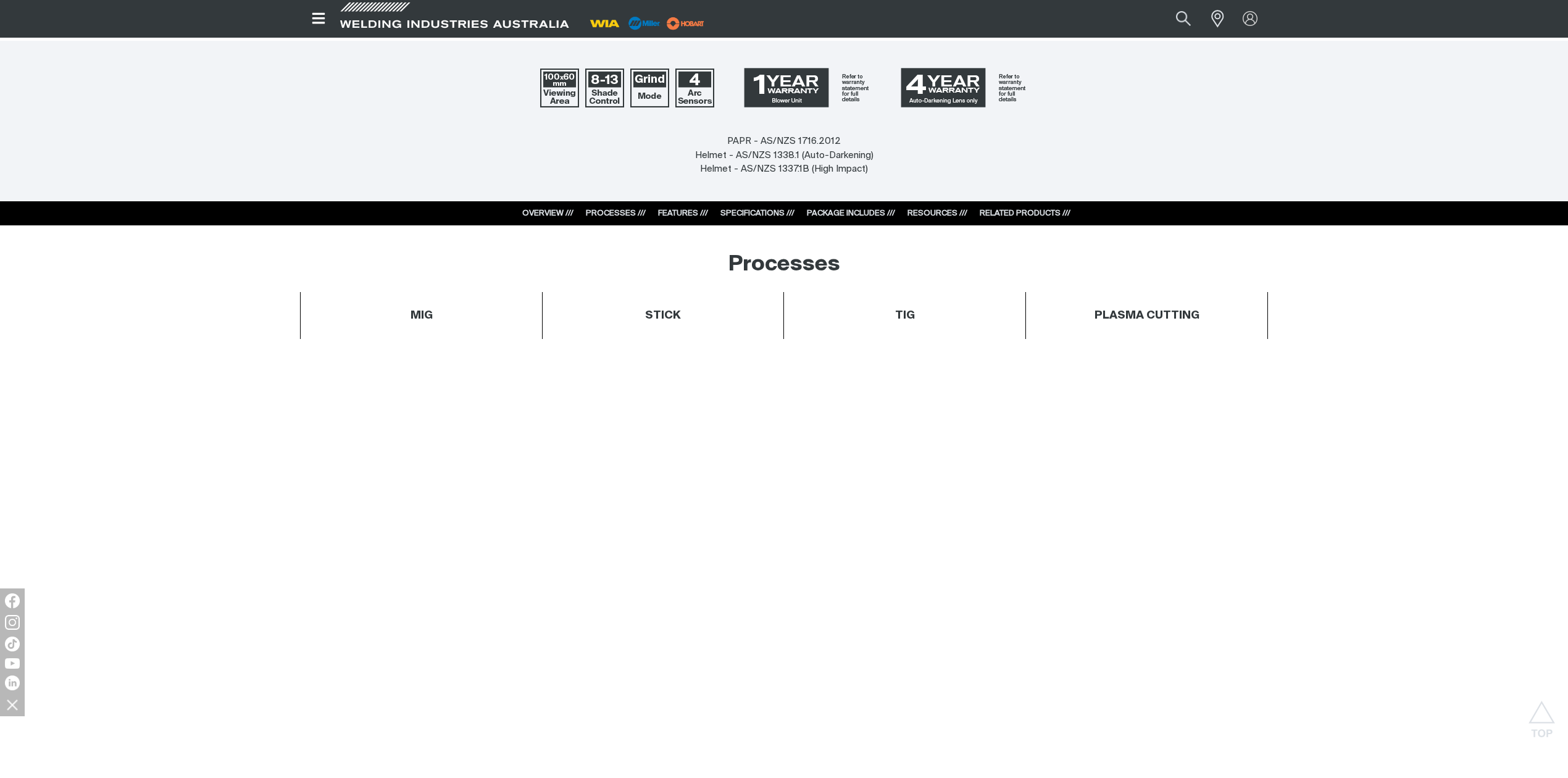
scroll to position [576, 0]
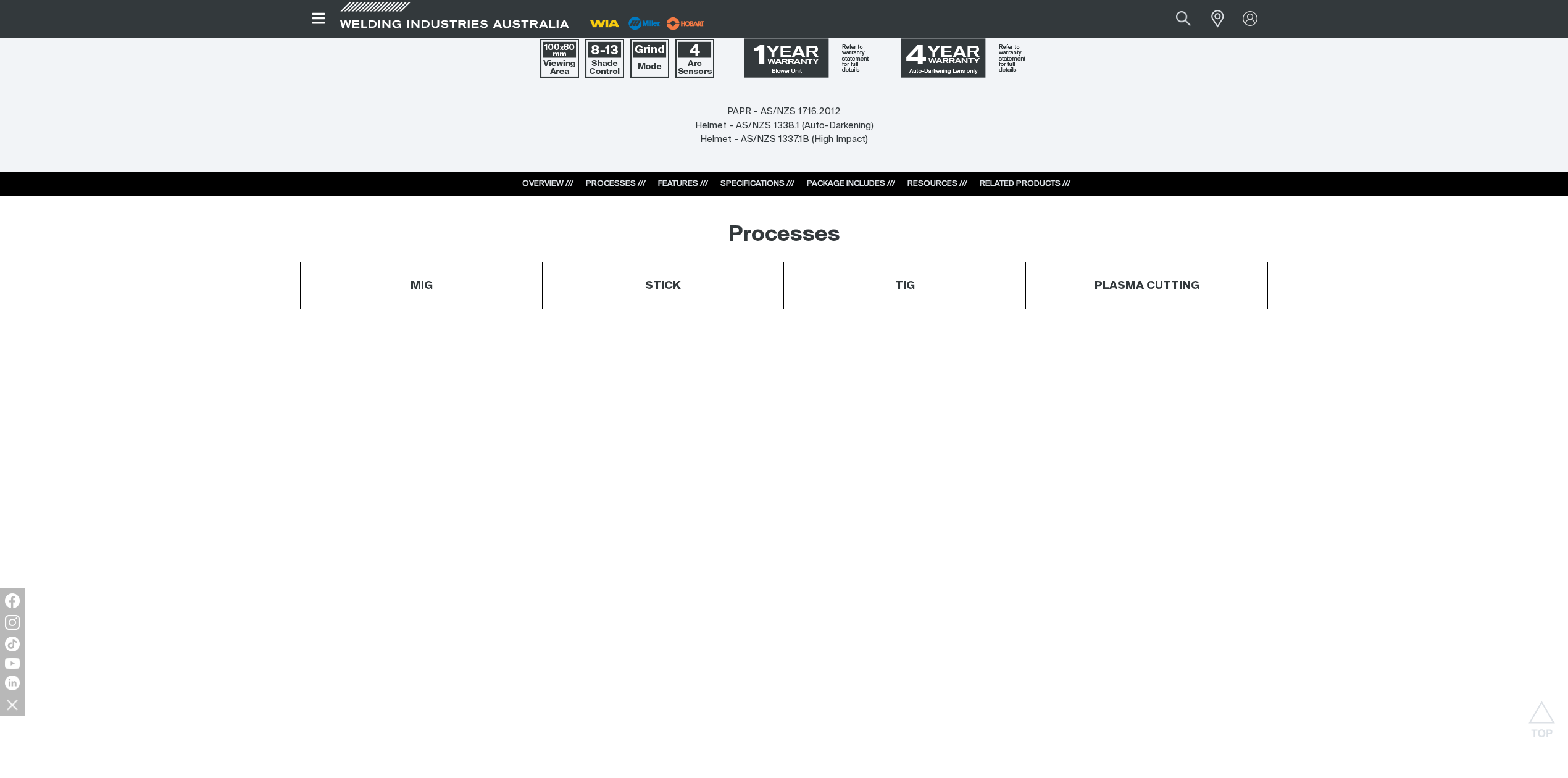
click at [925, 181] on link "RESOURCES ///" at bounding box center [937, 183] width 60 height 8
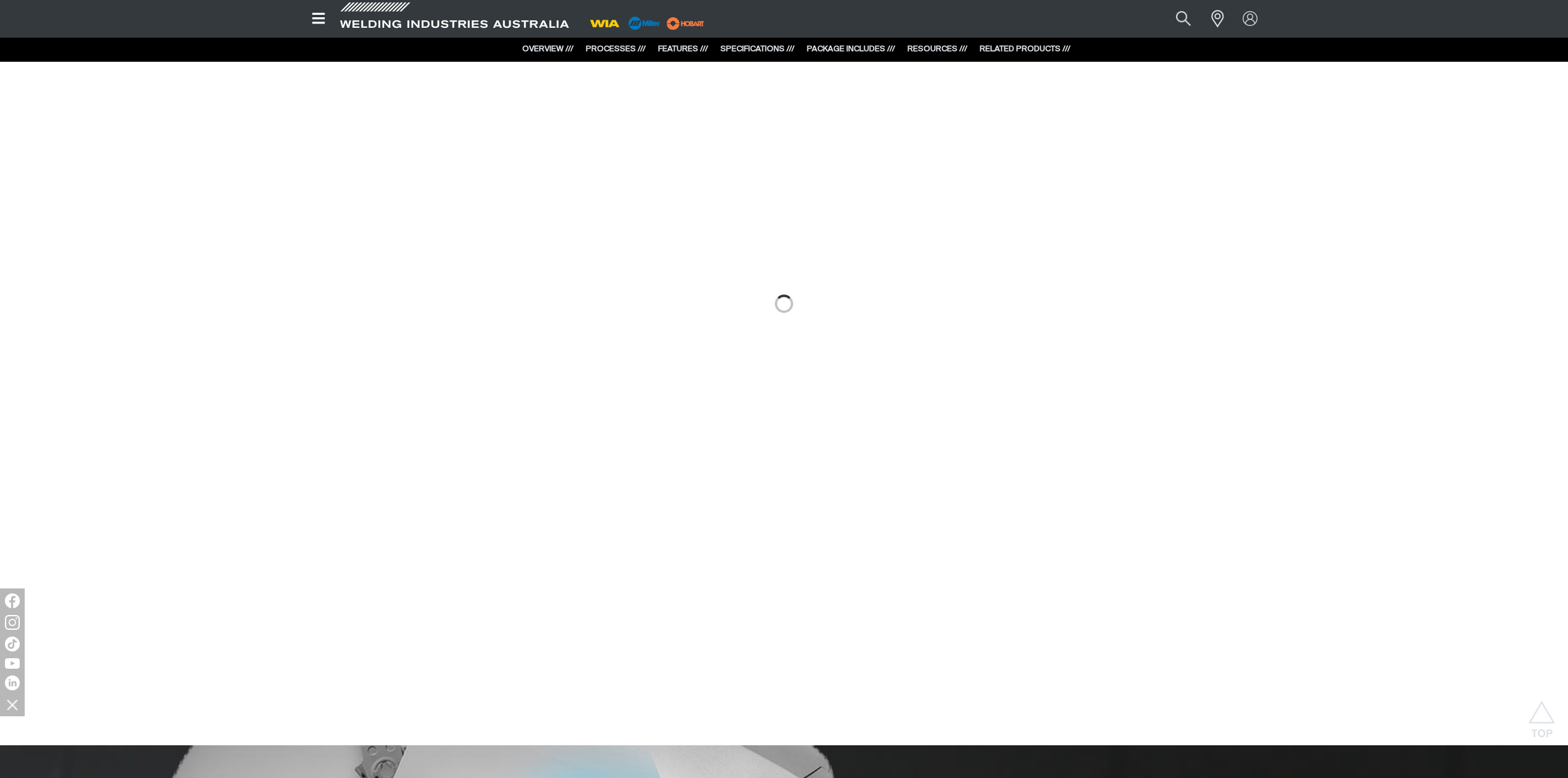
scroll to position [1037, 0]
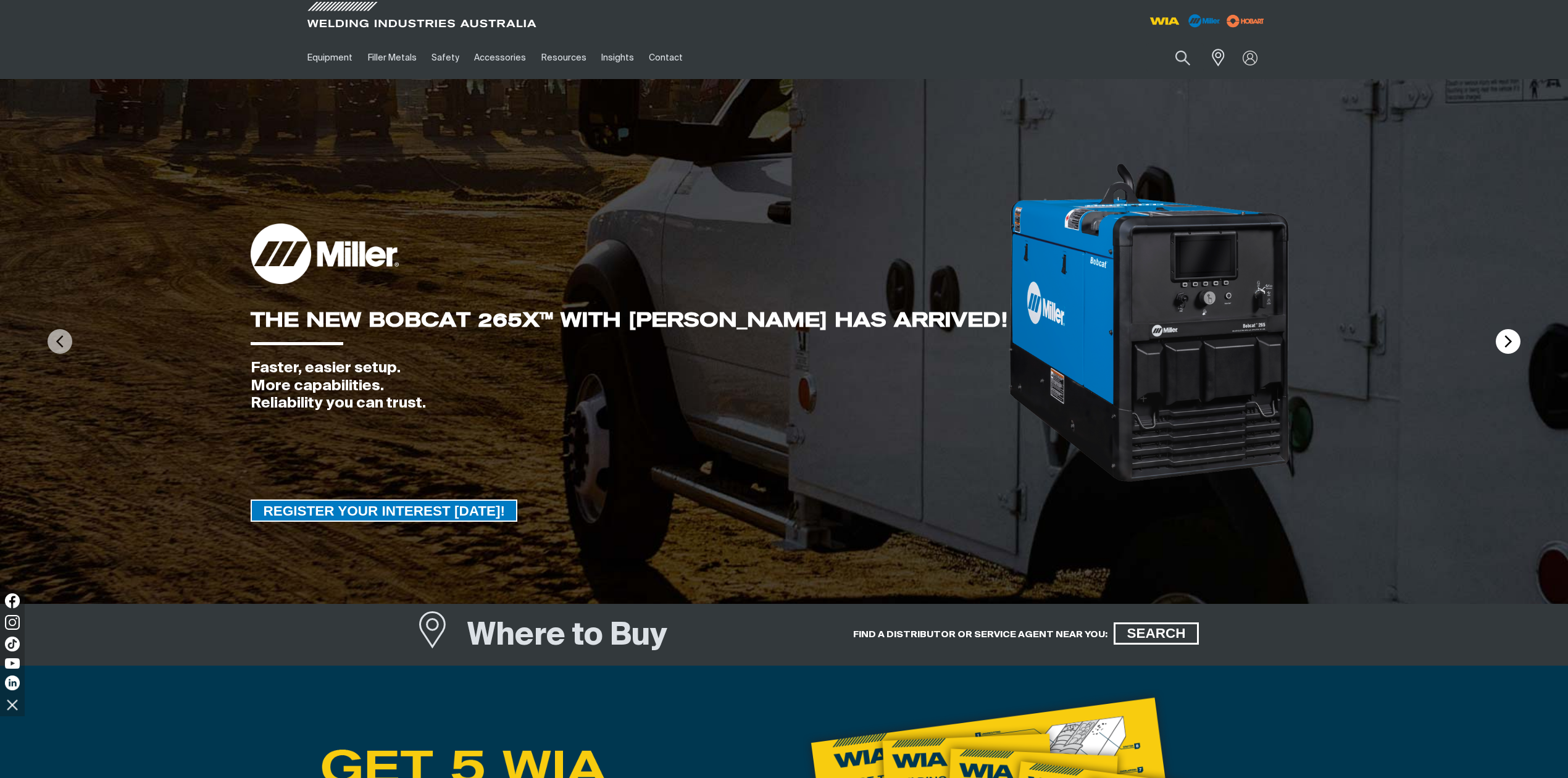
click at [1175, 340] on img at bounding box center [1508, 342] width 25 height 25
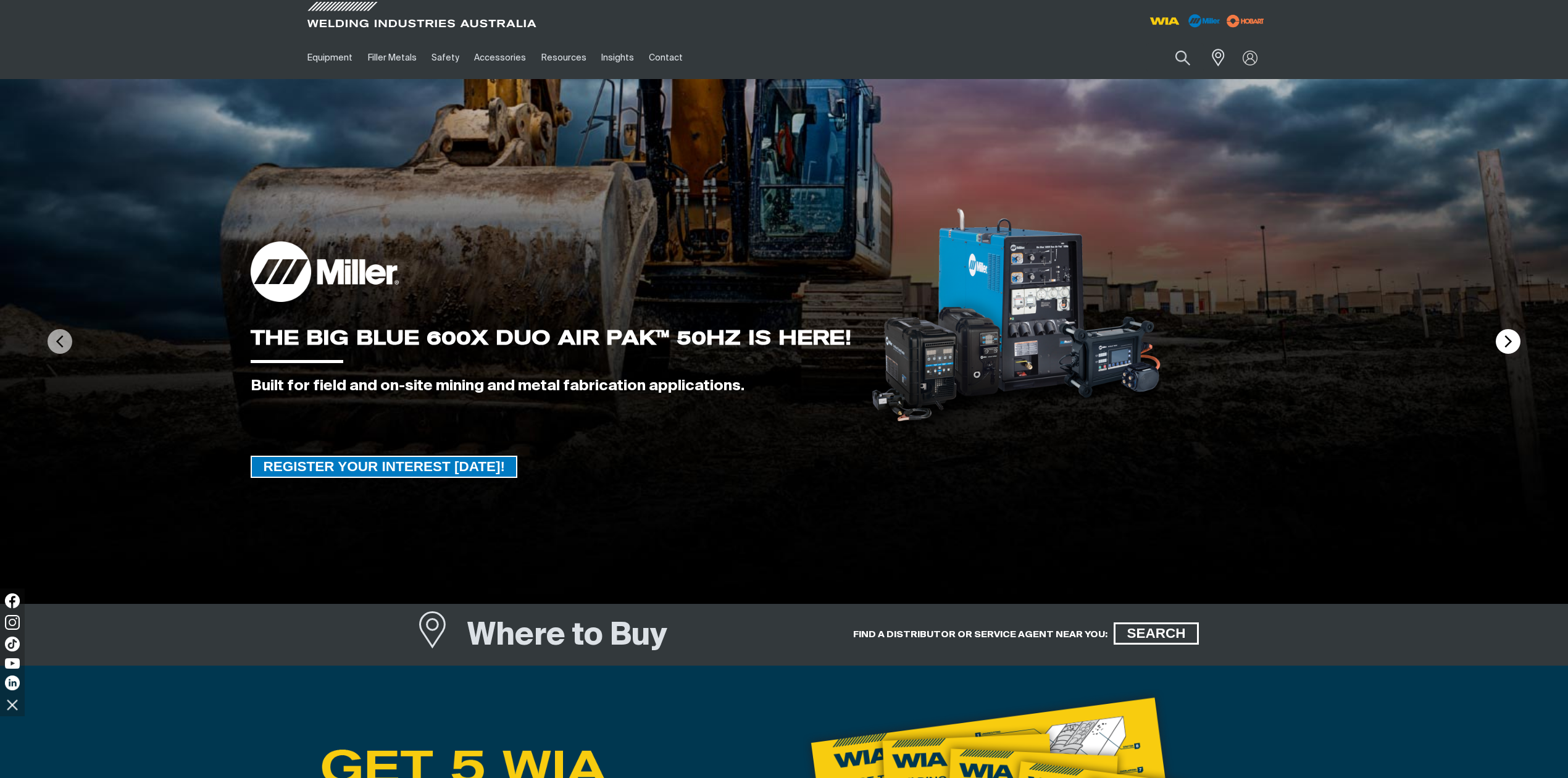
click at [1175, 340] on img at bounding box center [1508, 342] width 25 height 25
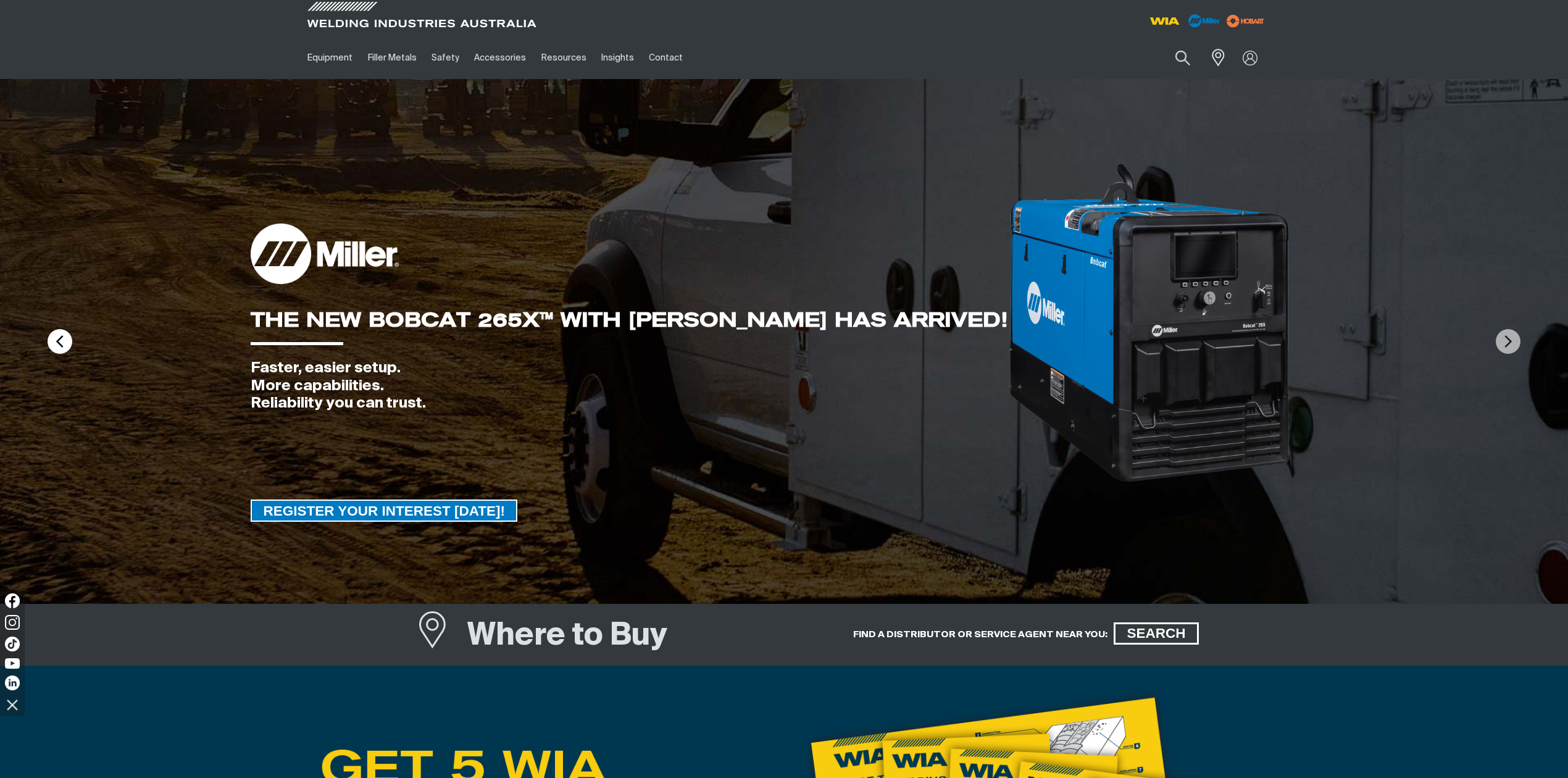
click at [55, 340] on img at bounding box center [60, 342] width 25 height 25
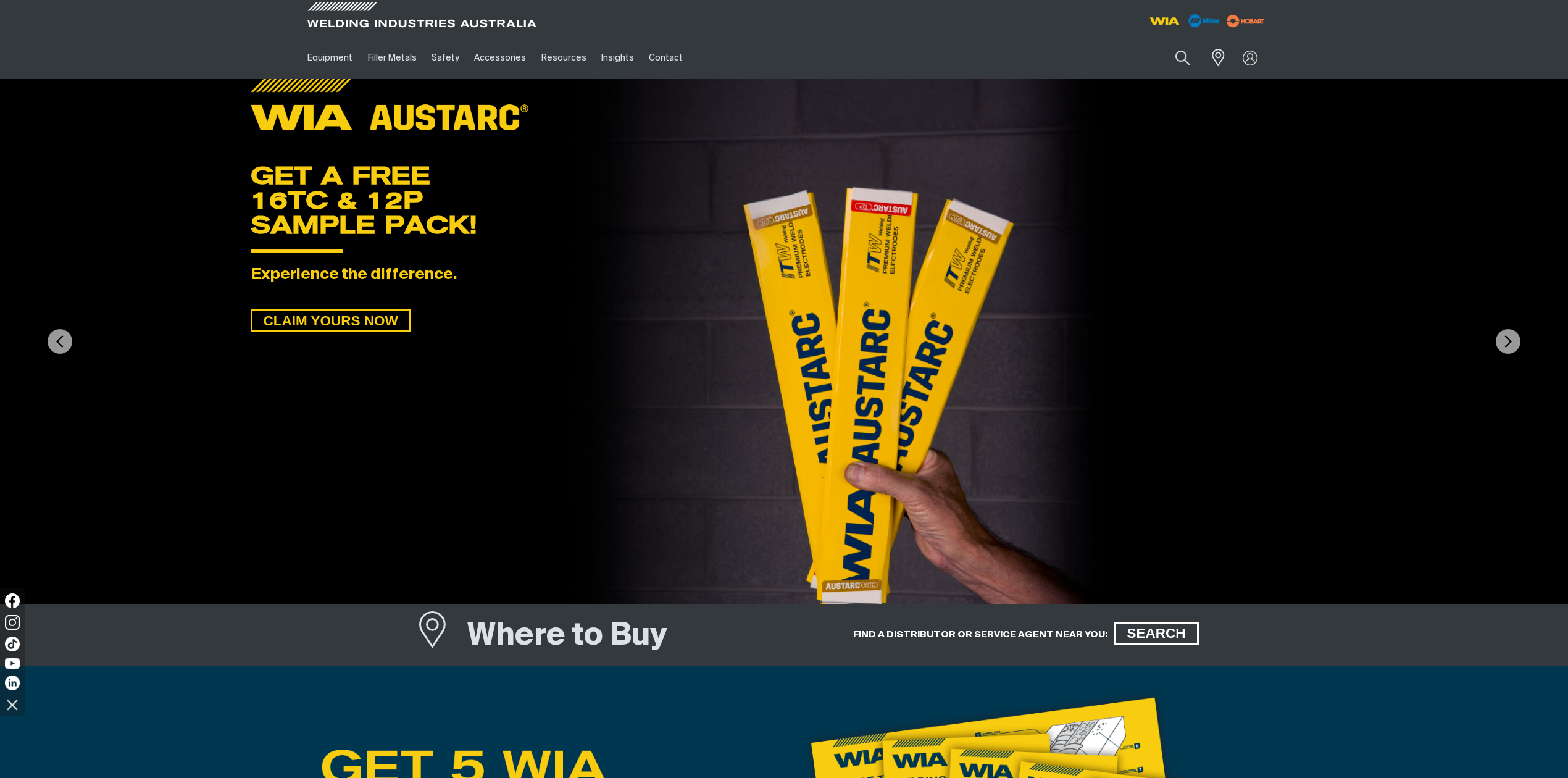
click at [353, 335] on img at bounding box center [784, 342] width 1568 height 525
click at [328, 310] on span "CLAIM YOURS NOW" at bounding box center [330, 320] width 156 height 22
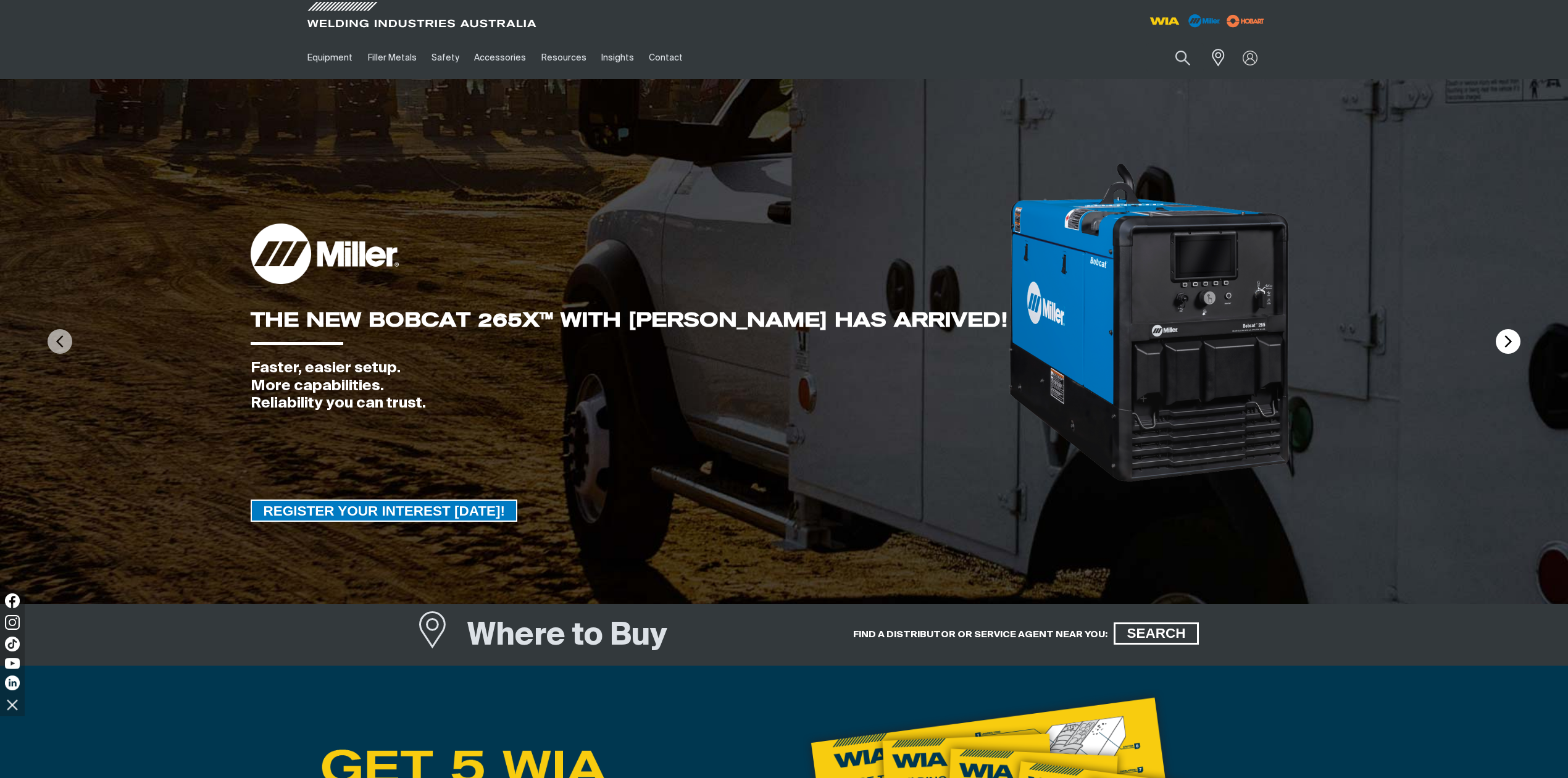
click at [1175, 336] on img at bounding box center [1508, 342] width 25 height 25
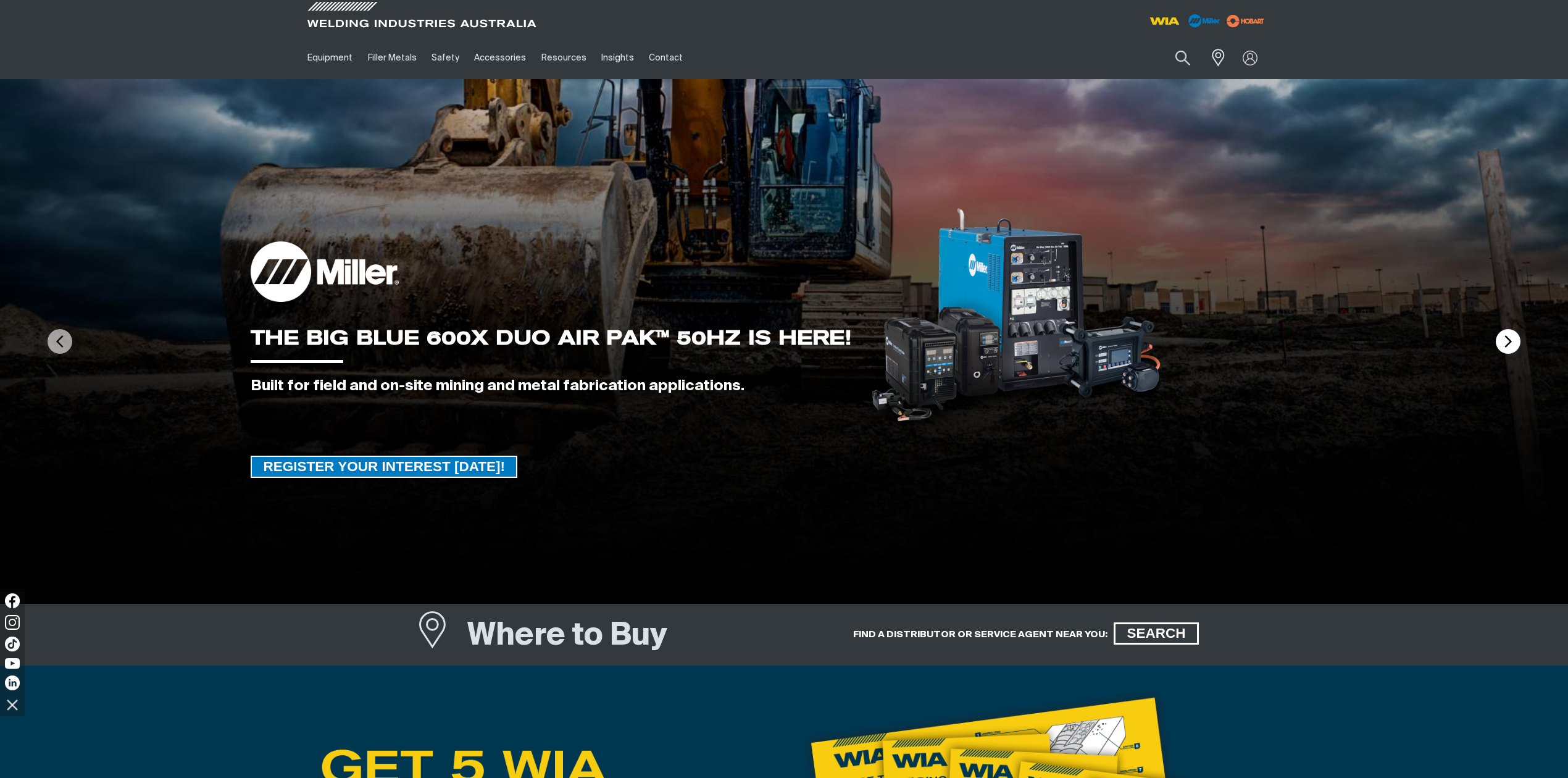
click at [1175, 337] on img at bounding box center [1508, 342] width 25 height 25
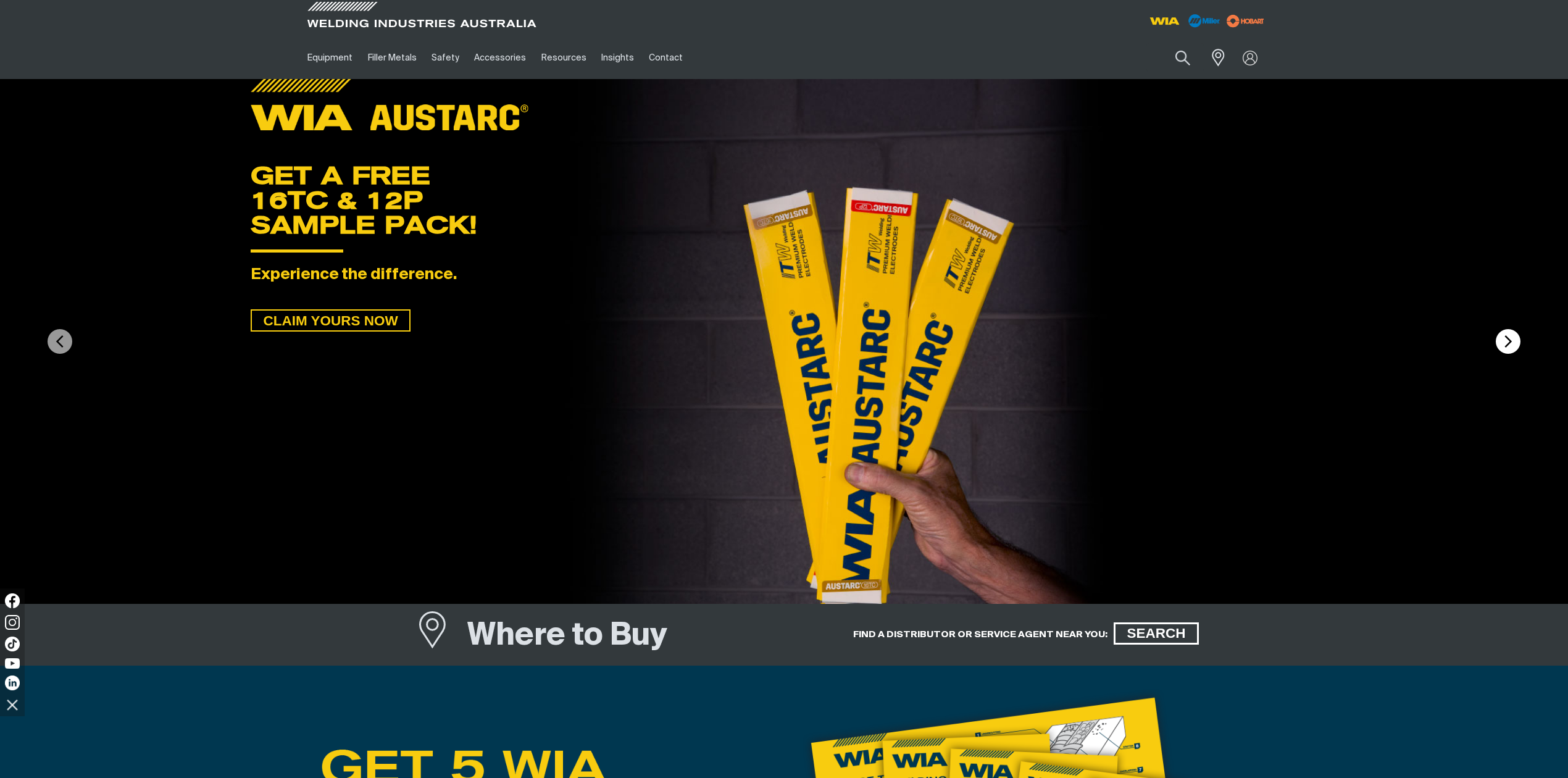
click at [1175, 337] on img at bounding box center [1508, 342] width 25 height 25
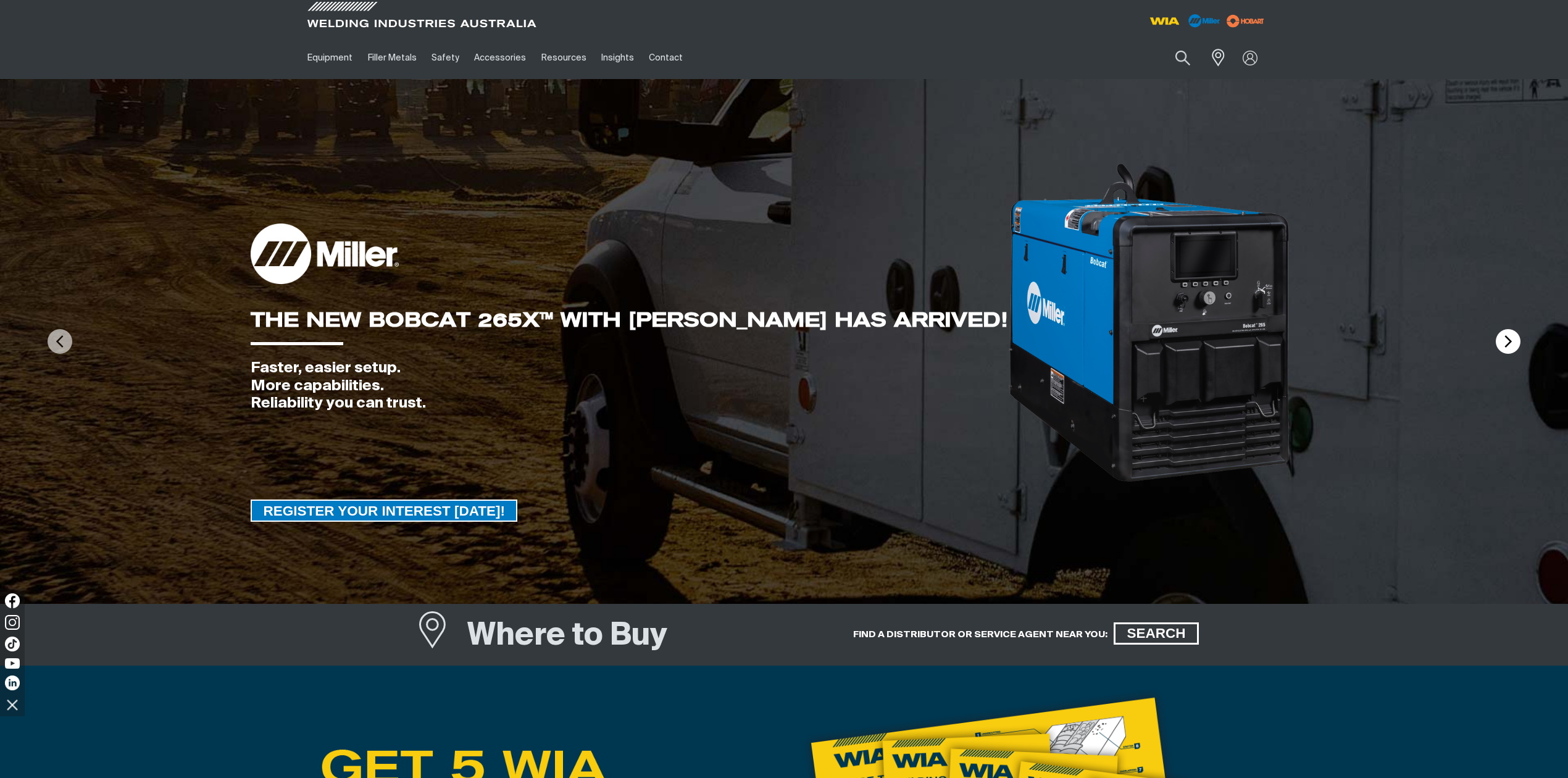
click at [1175, 337] on img at bounding box center [1508, 342] width 25 height 25
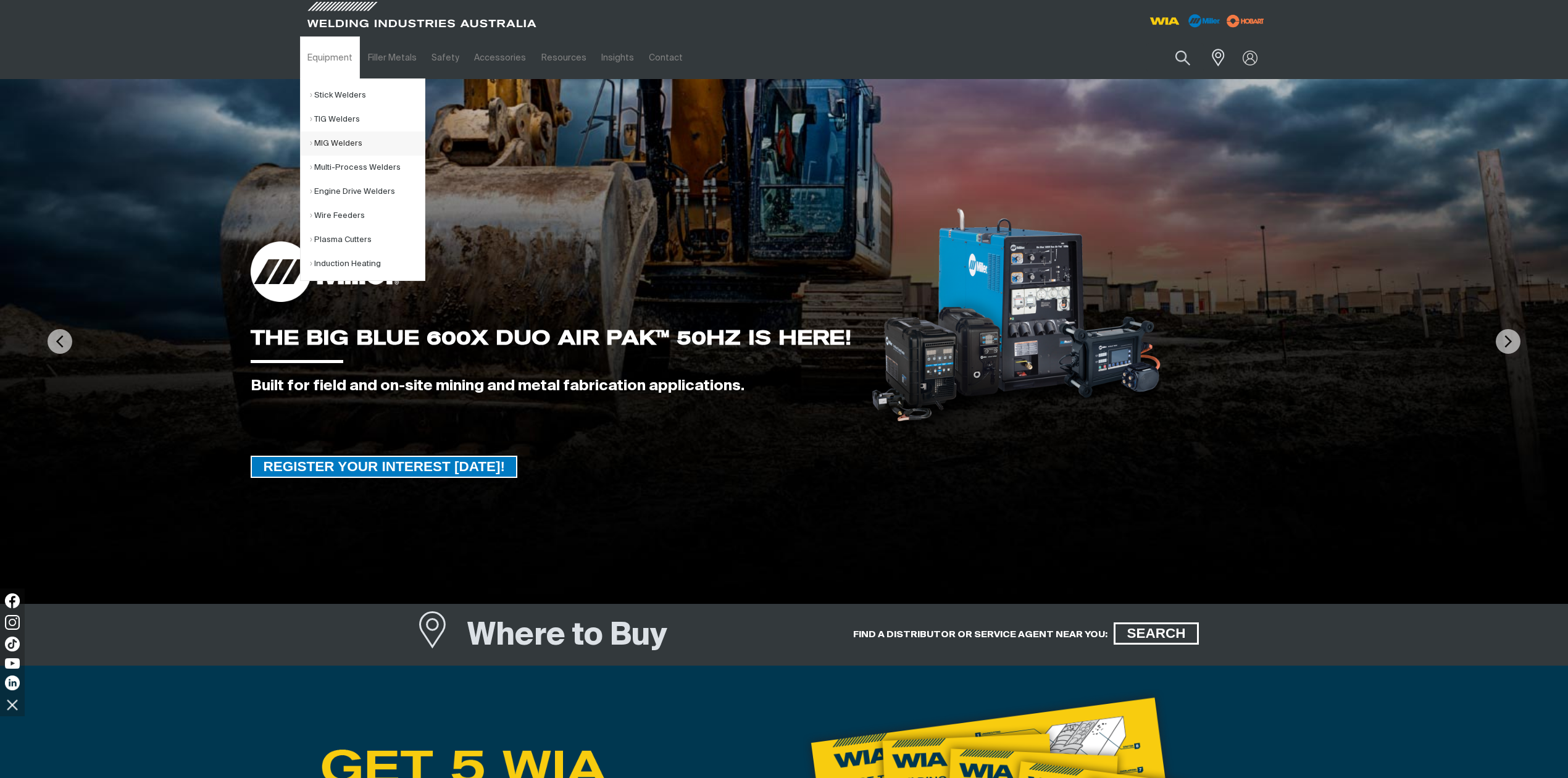
click at [333, 142] on link "MIG Welders" at bounding box center [367, 144] width 115 height 24
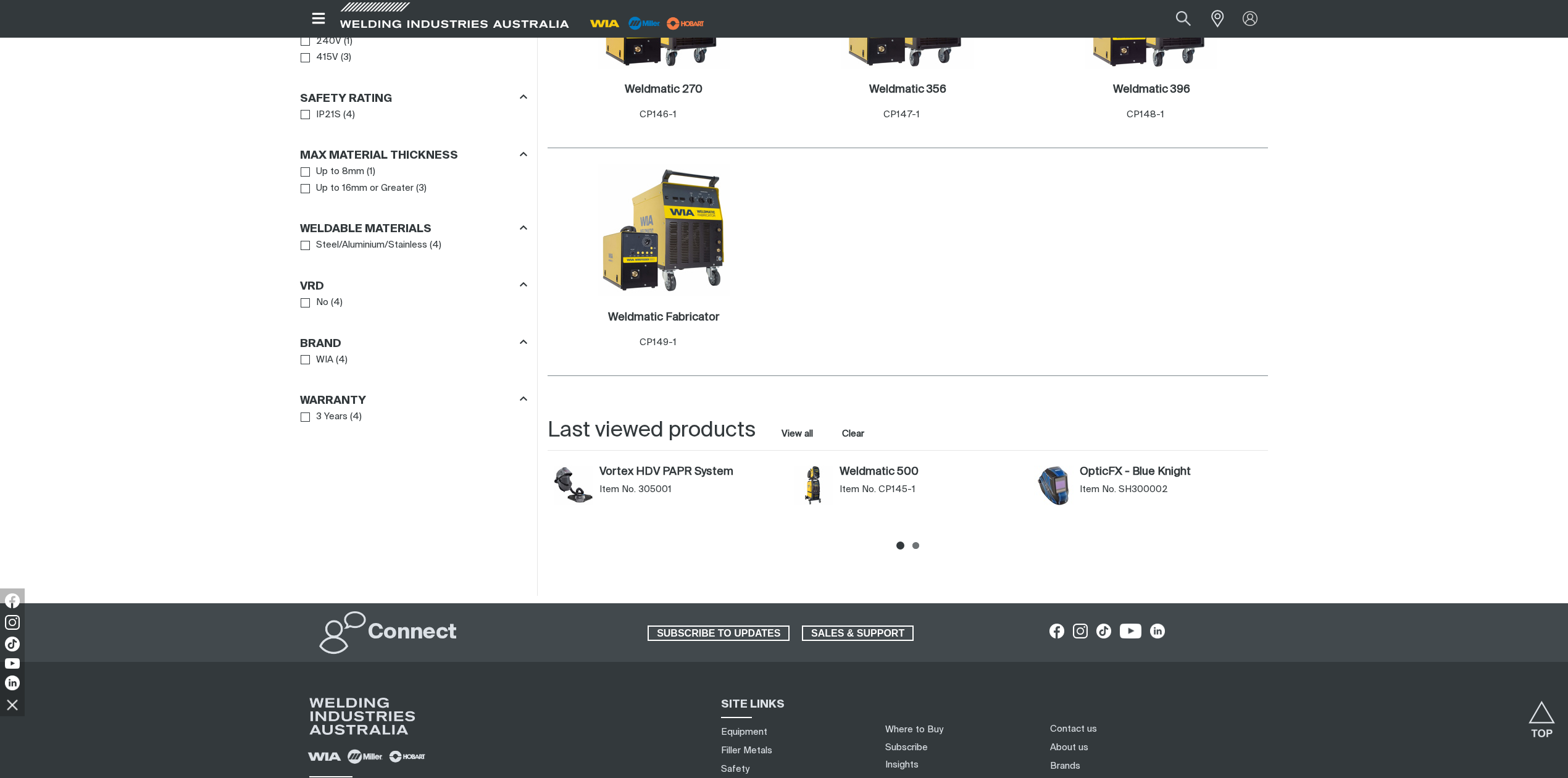
scroll to position [823, 0]
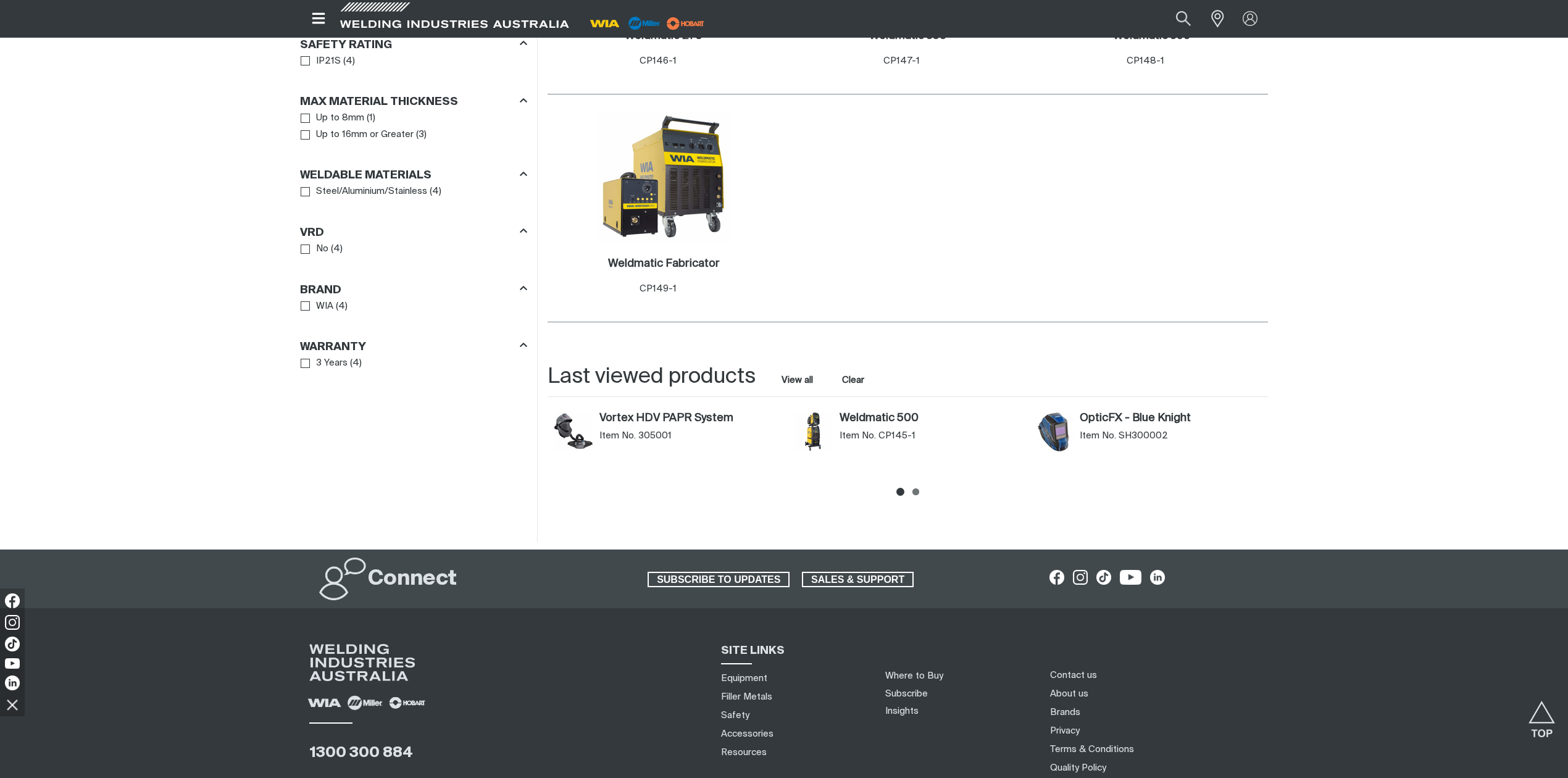
click at [813, 433] on img "Weldmatic 500 (CP145-1)" at bounding box center [813, 431] width 40 height 40
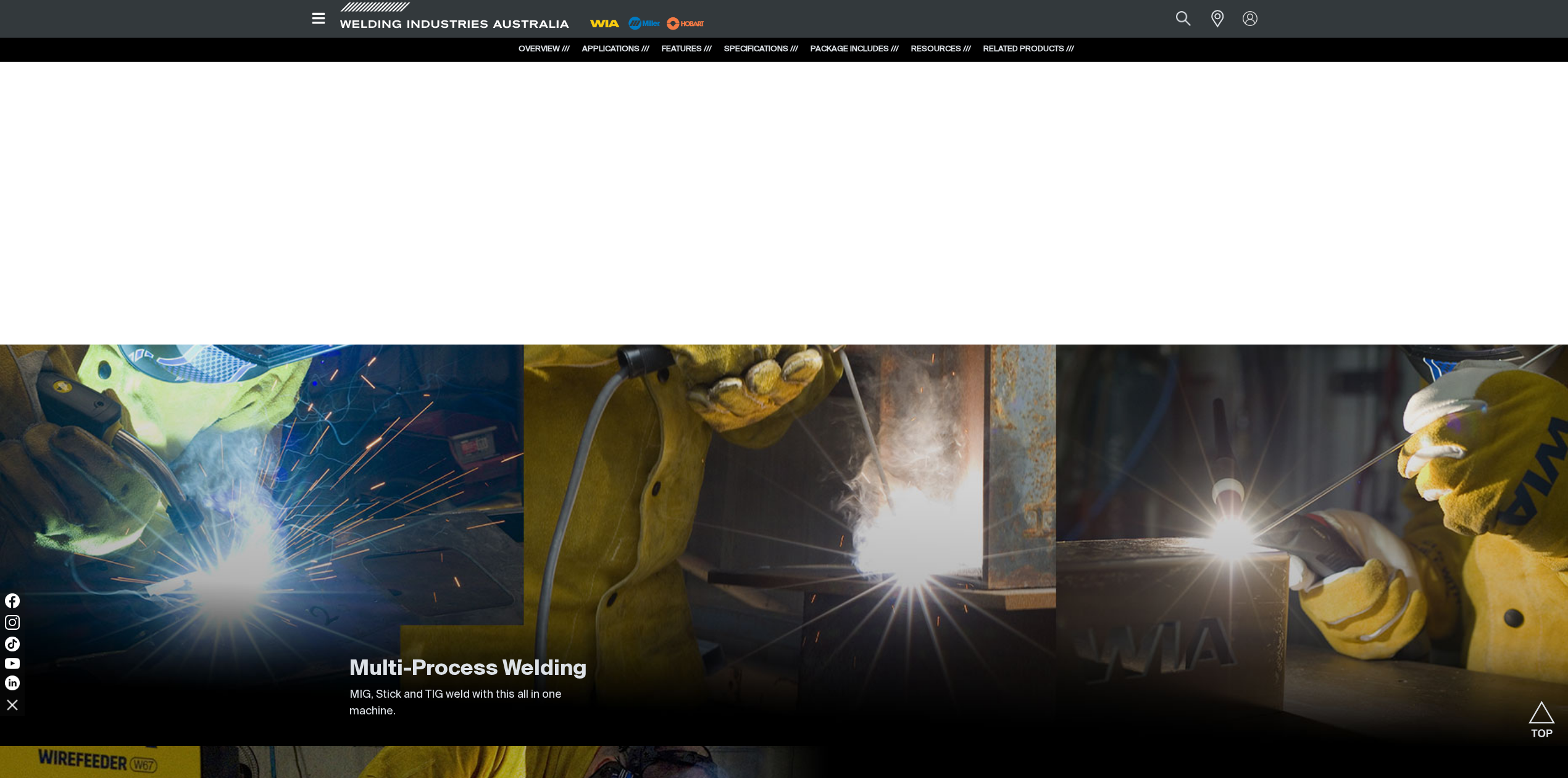
scroll to position [988, 0]
